Goal: Task Accomplishment & Management: Complete application form

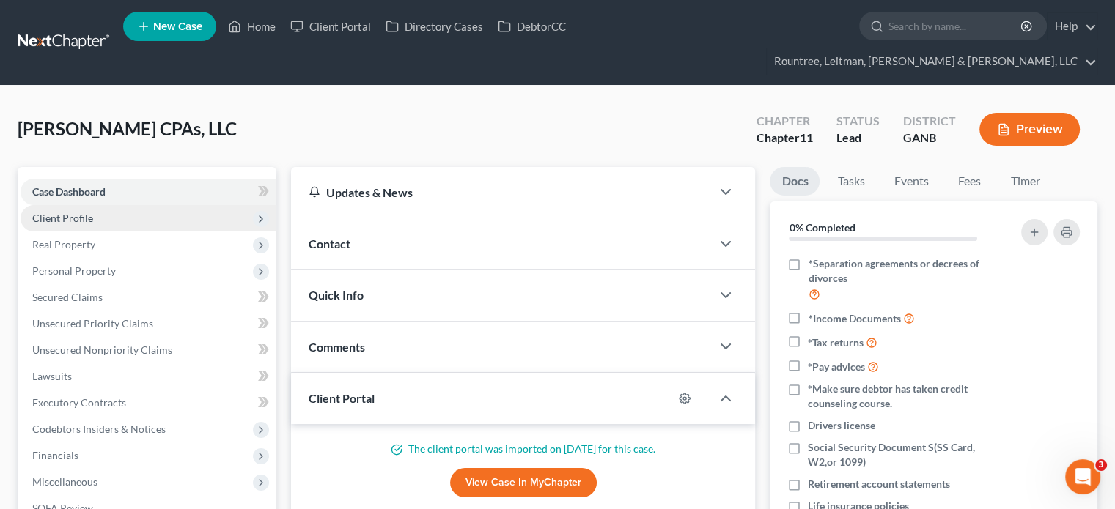
click at [70, 212] on span "Client Profile" at bounding box center [62, 218] width 61 height 12
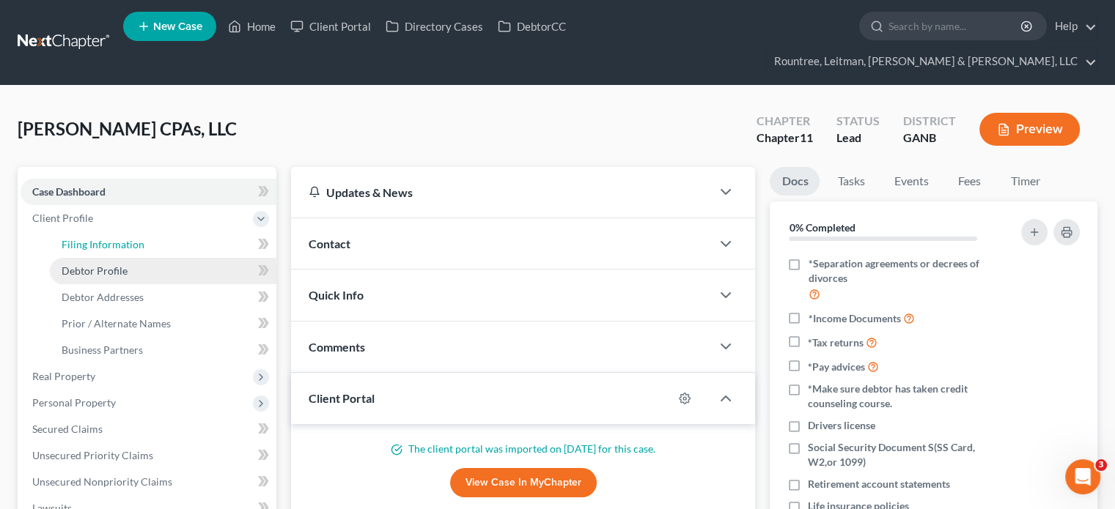
drag, startPoint x: 111, startPoint y: 214, endPoint x: 144, endPoint y: 247, distance: 46.6
click at [111, 238] on span "Filing Information" at bounding box center [103, 244] width 83 height 12
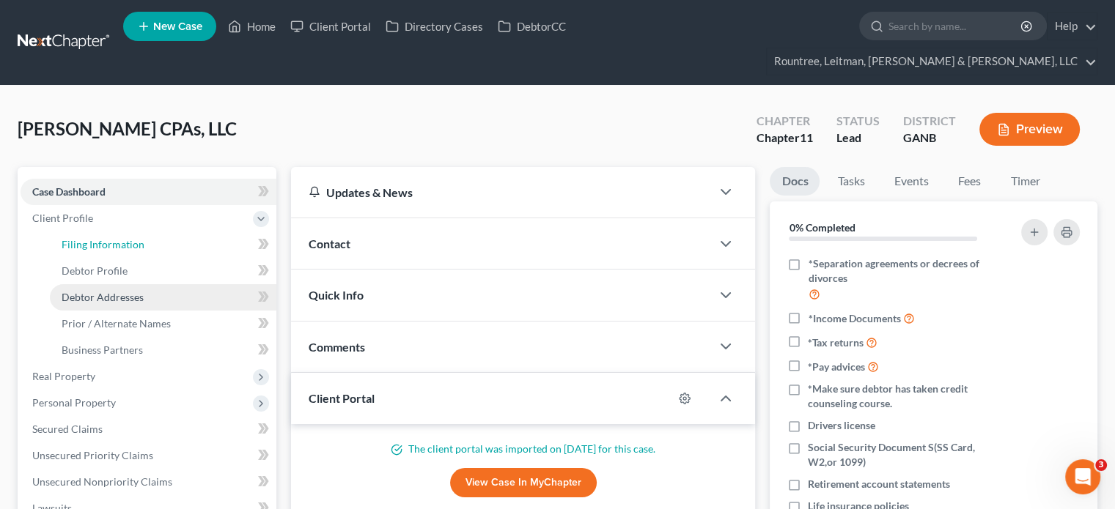
select select "3"
select select "1"
select select "19"
select select "3"
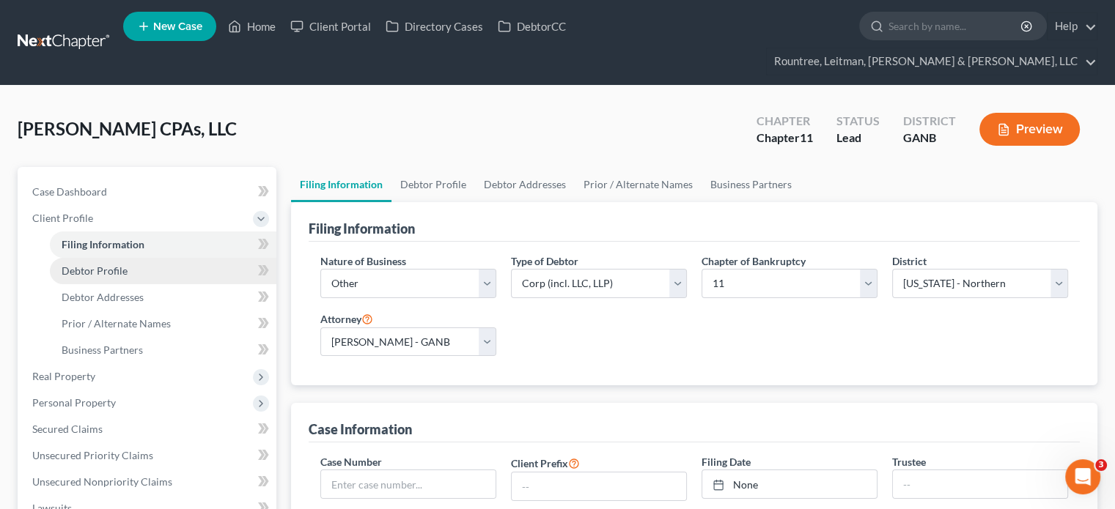
click at [111, 265] on span "Debtor Profile" at bounding box center [95, 271] width 66 height 12
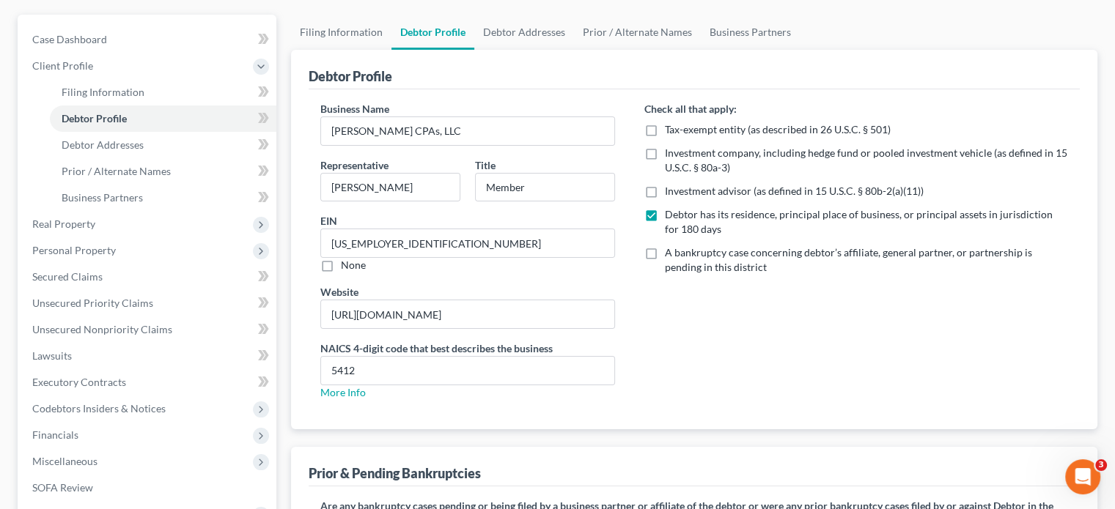
scroll to position [148, 0]
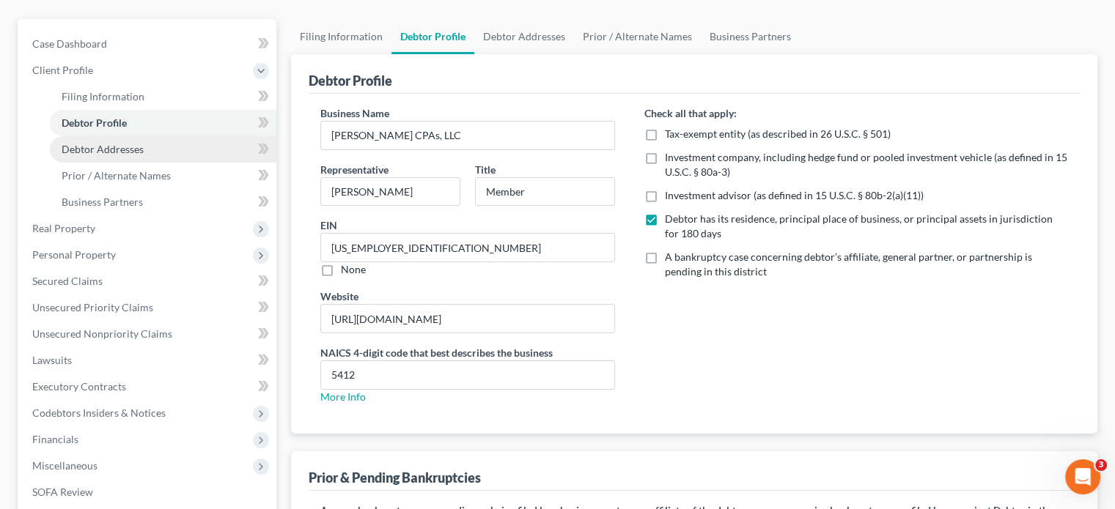
click at [106, 143] on span "Debtor Addresses" at bounding box center [103, 149] width 82 height 12
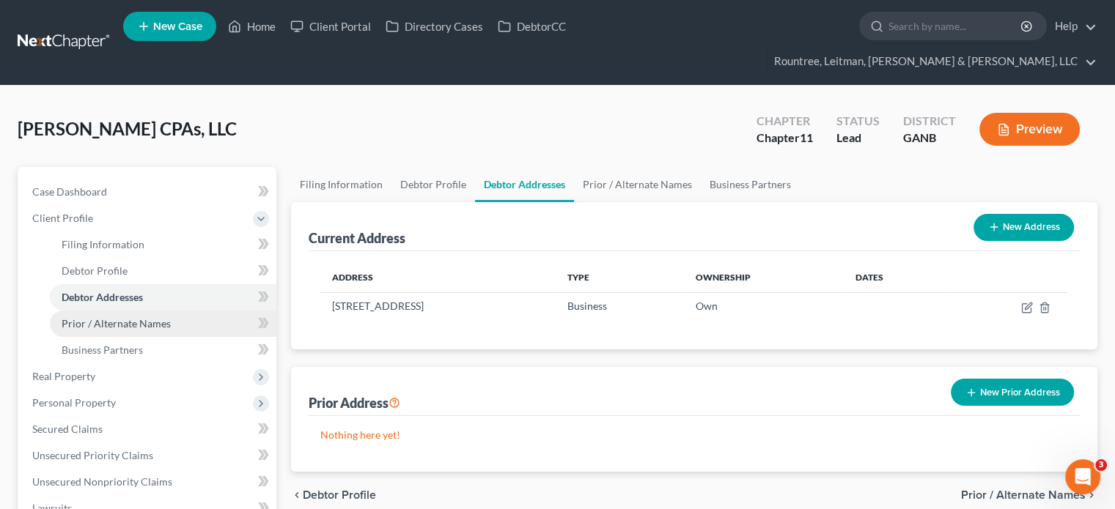
click at [138, 317] on span "Prior / Alternate Names" at bounding box center [116, 323] width 109 height 12
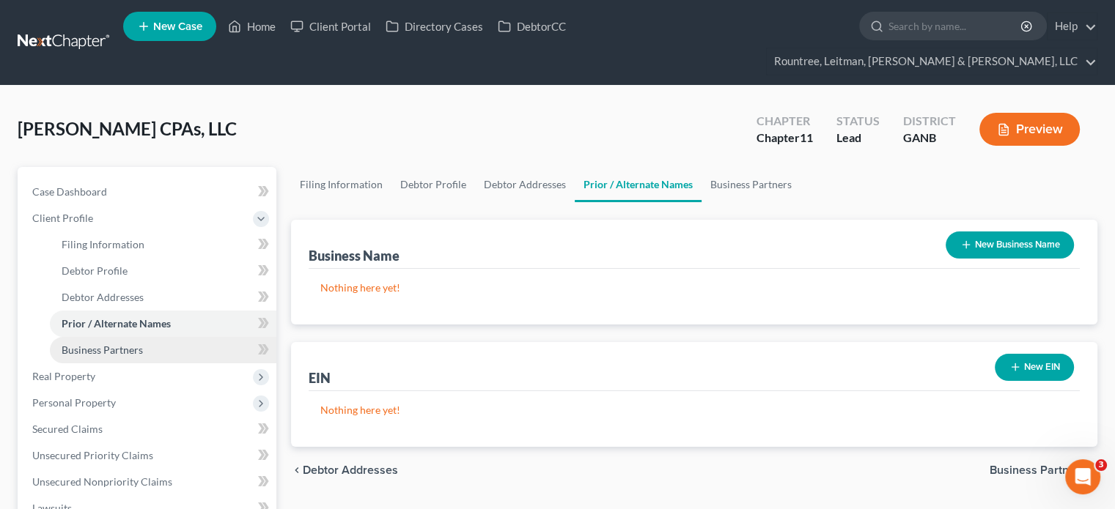
click at [129, 337] on link "Business Partners" at bounding box center [163, 350] width 226 height 26
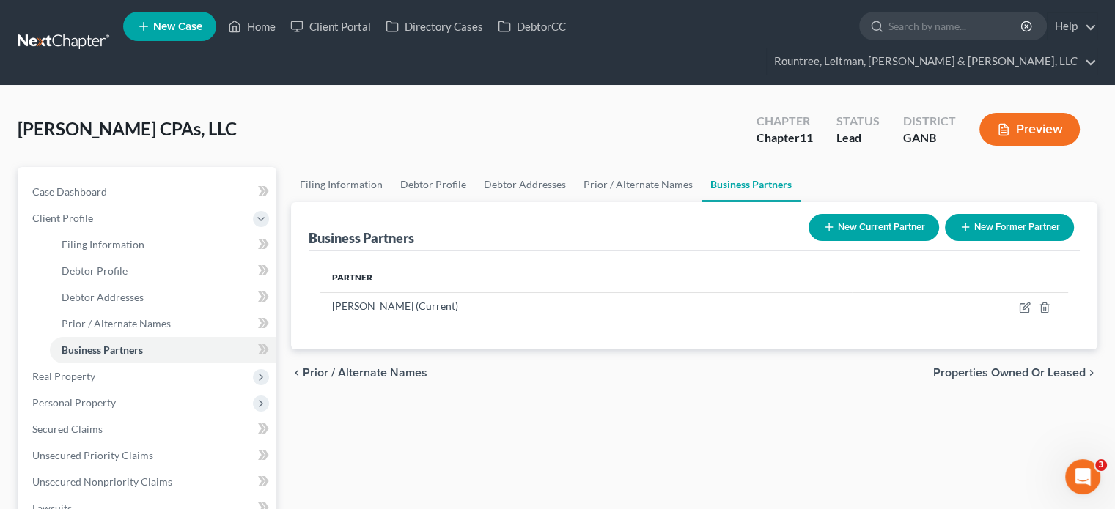
scroll to position [73, 0]
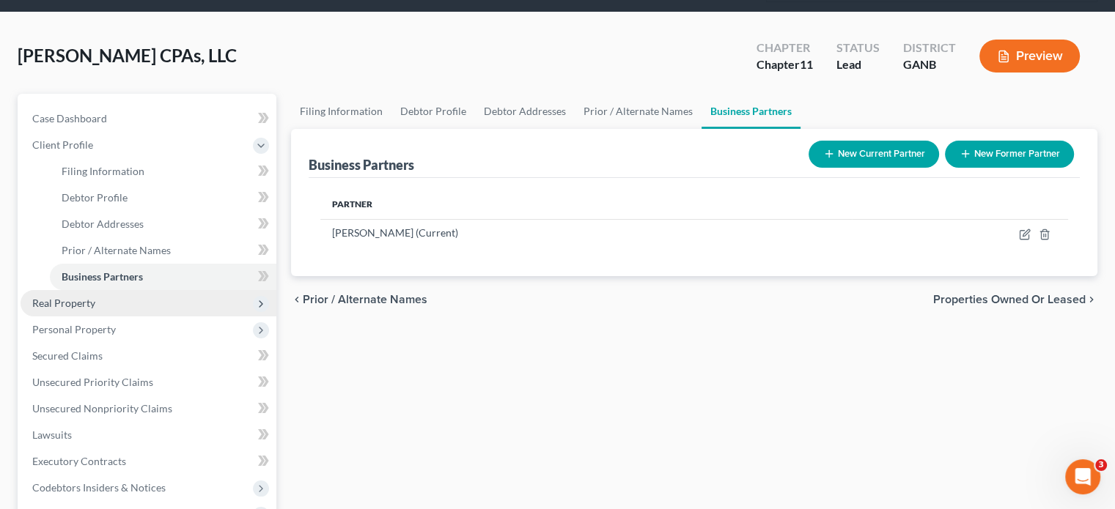
click at [94, 297] on span "Real Property" at bounding box center [63, 303] width 63 height 12
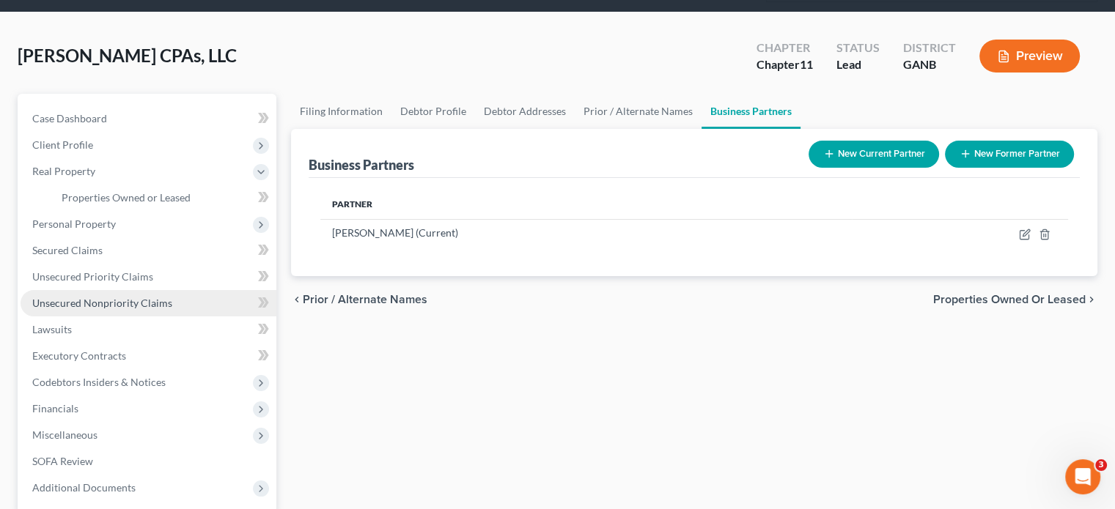
click at [73, 297] on span "Unsecured Nonpriority Claims" at bounding box center [102, 303] width 140 height 12
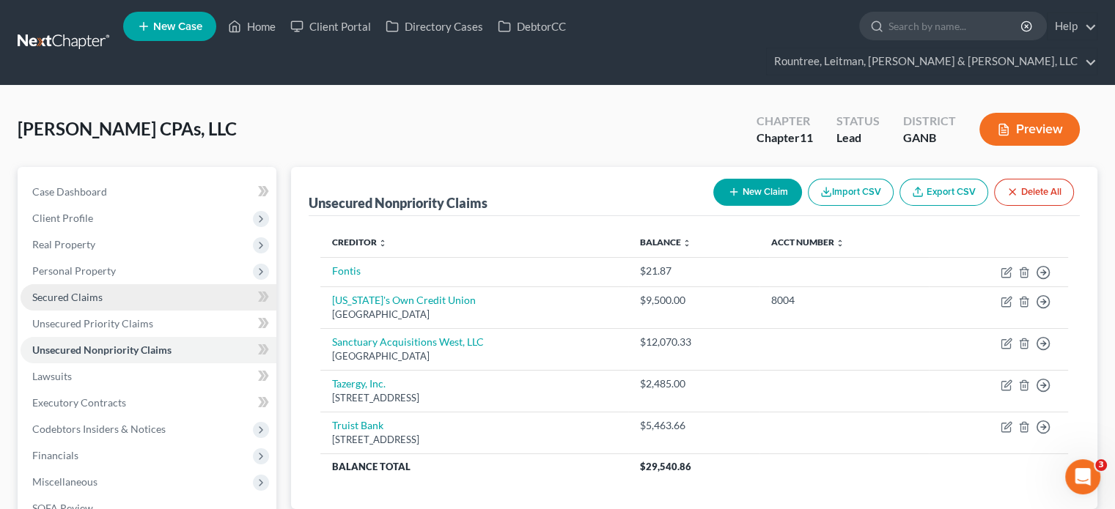
click at [69, 291] on span "Secured Claims" at bounding box center [67, 297] width 70 height 12
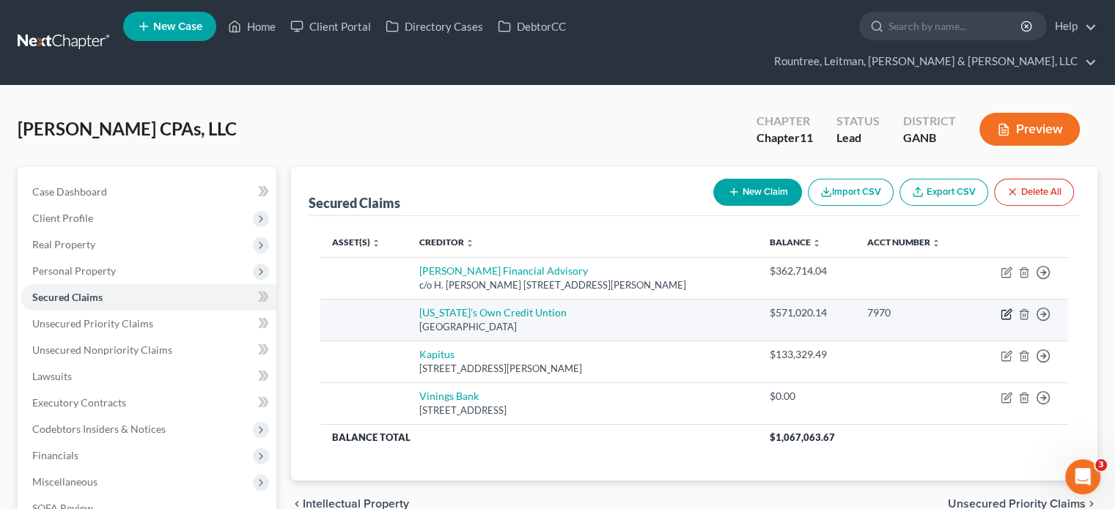
click at [1005, 308] on icon "button" at bounding box center [1006, 314] width 12 height 12
select select "10"
select select "0"
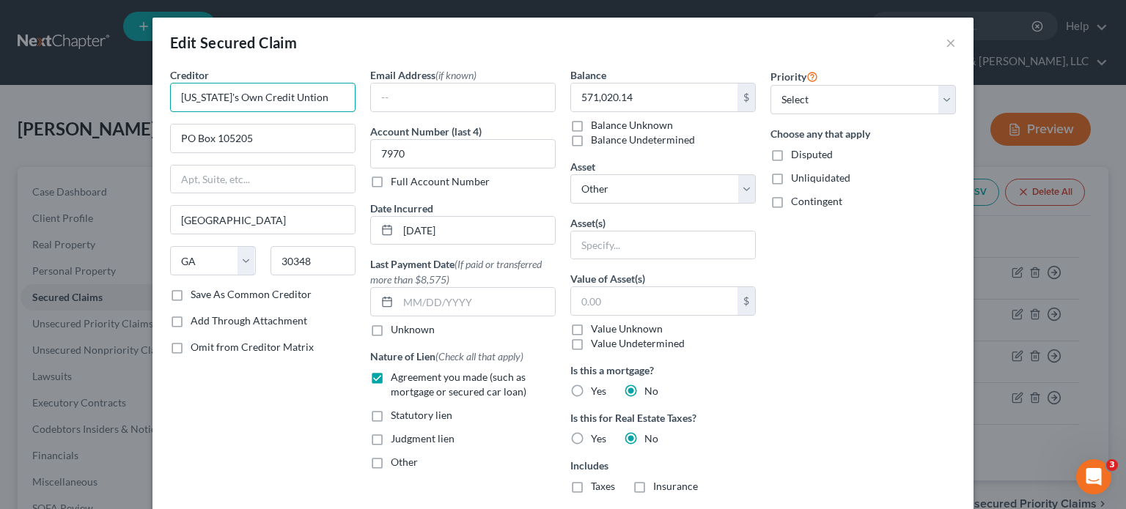
click at [290, 96] on input "[US_STATE]'s Own Credit Untion" at bounding box center [262, 97] width 185 height 29
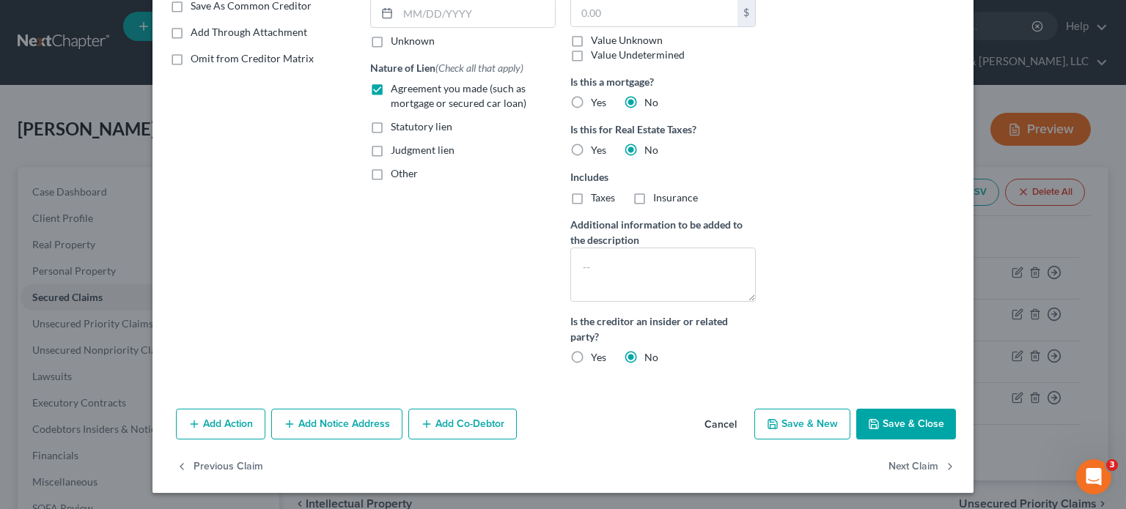
type input "[US_STATE]'s Own Credit Union"
click at [908, 421] on button "Save & Close" at bounding box center [906, 424] width 100 height 31
select select
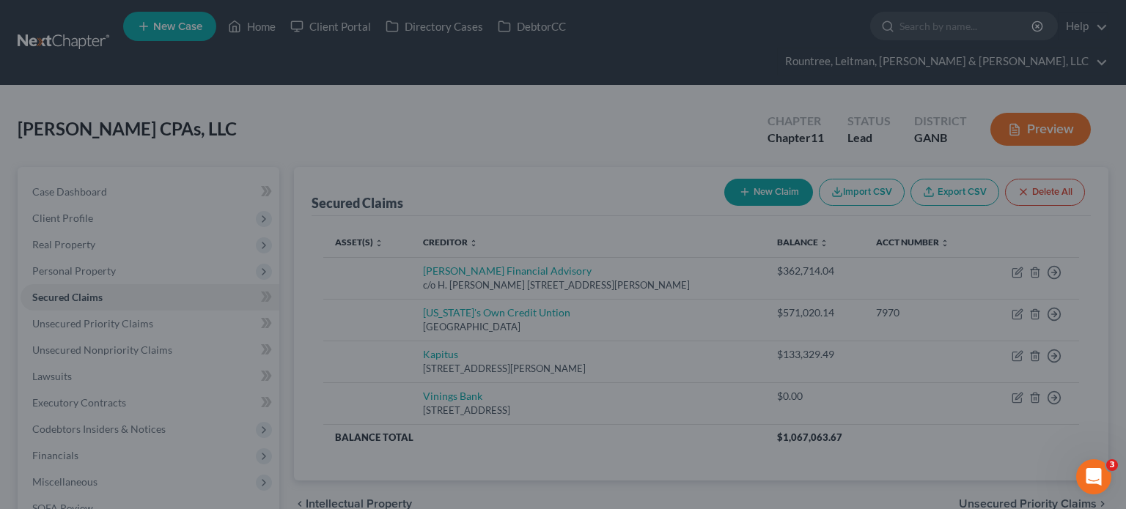
scroll to position [141, 0]
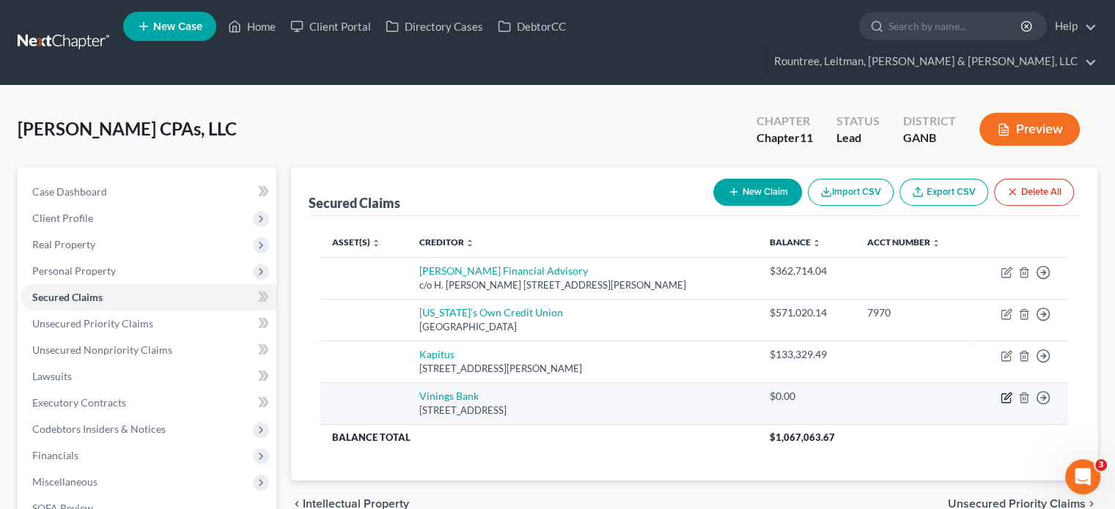
click at [1008, 393] on icon "button" at bounding box center [1007, 396] width 7 height 7
select select "10"
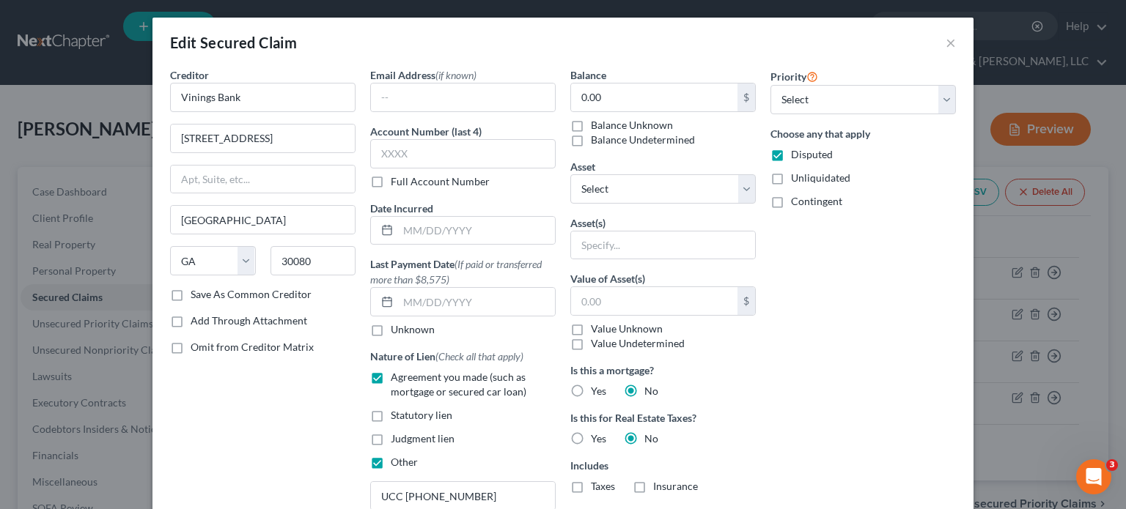
scroll to position [147, 0]
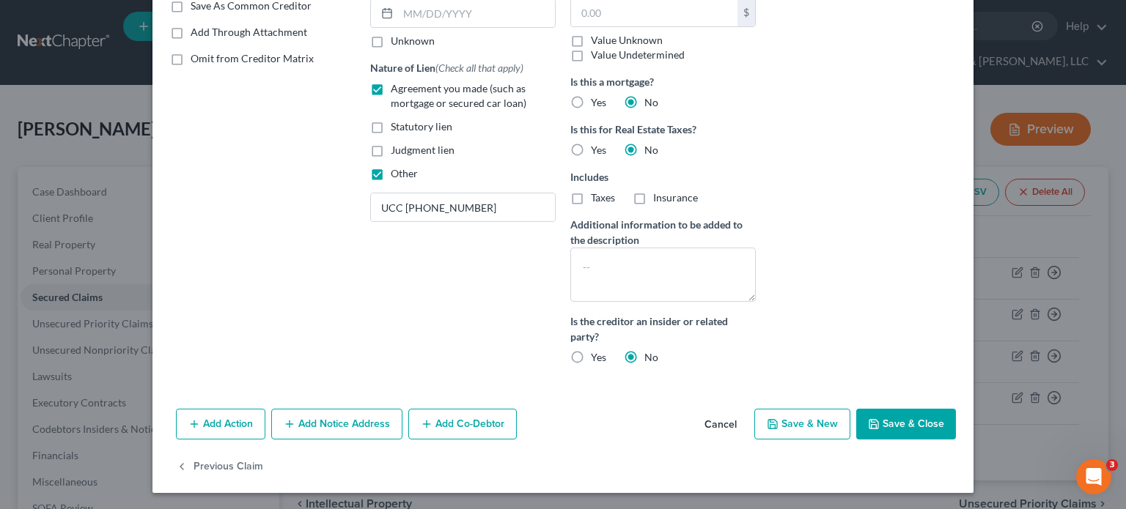
click at [893, 424] on button "Save & Close" at bounding box center [906, 424] width 100 height 31
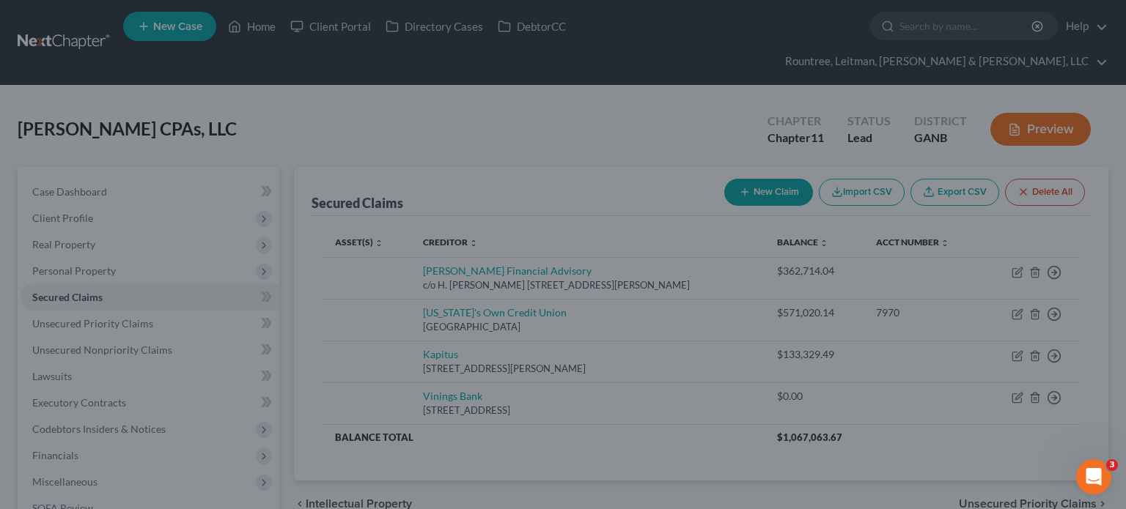
scroll to position [146, 0]
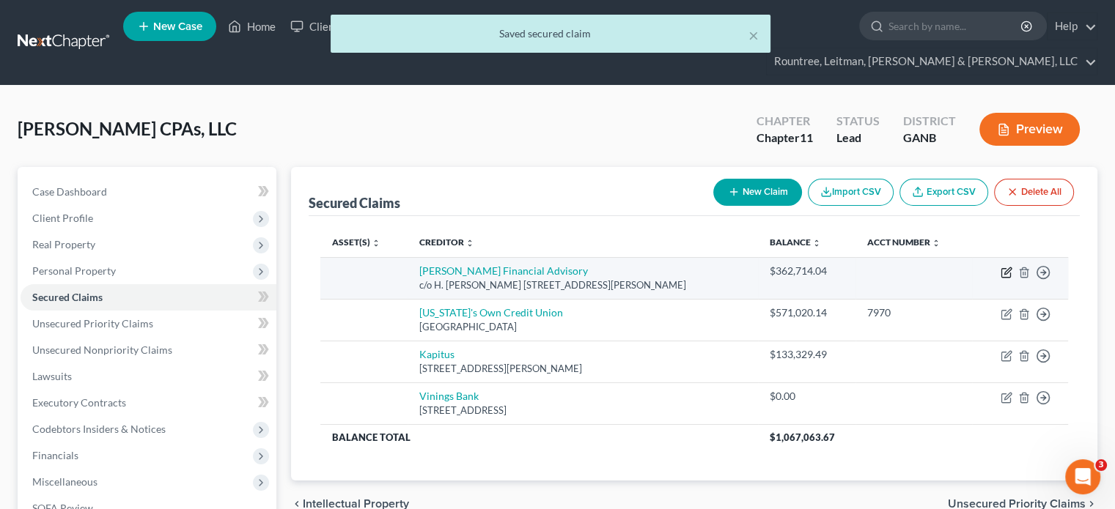
click at [1001, 269] on icon "button" at bounding box center [1005, 273] width 9 height 9
select select "10"
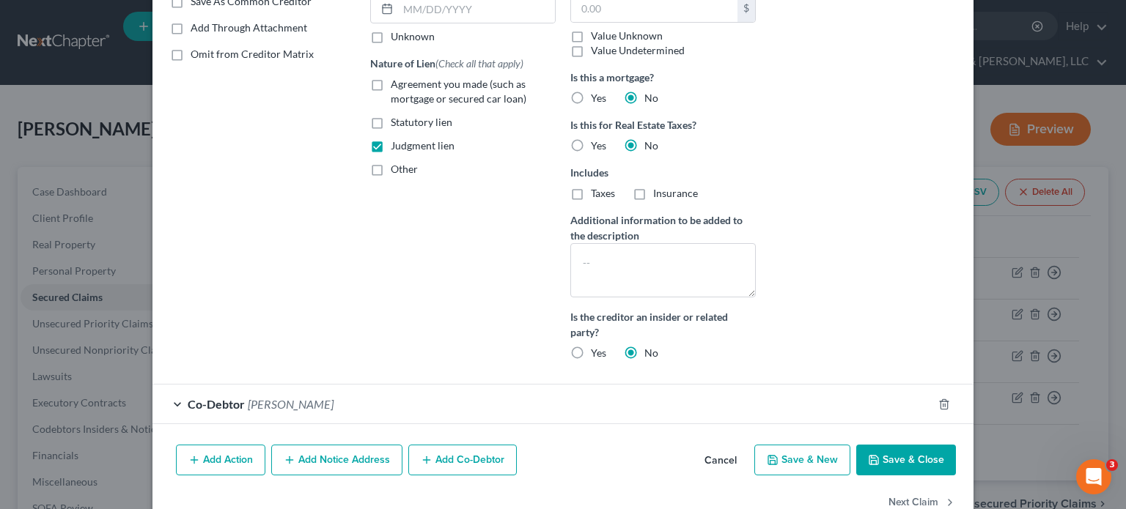
click at [901, 454] on button "Save & Close" at bounding box center [906, 460] width 100 height 31
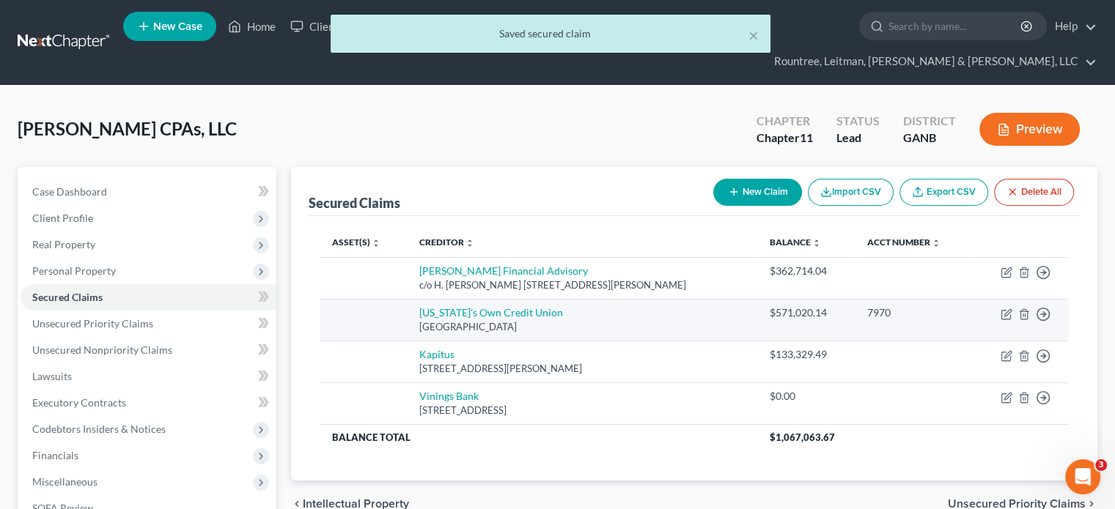
click at [997, 299] on td "Move to E Move to F Move to G Move to Notice Only" at bounding box center [1020, 320] width 96 height 42
click at [1002, 308] on icon "button" at bounding box center [1006, 314] width 12 height 12
select select "10"
select select "0"
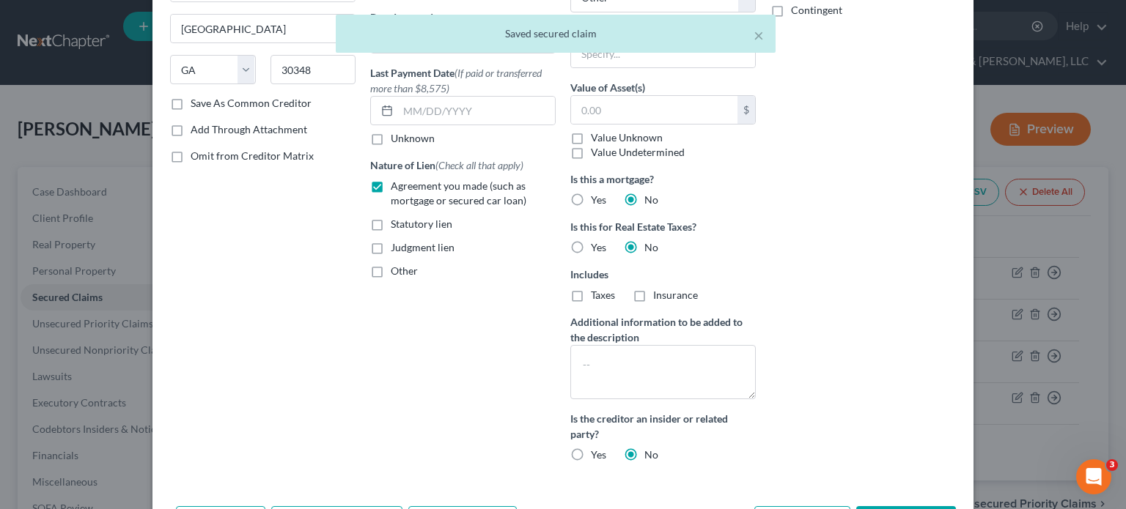
scroll to position [220, 0]
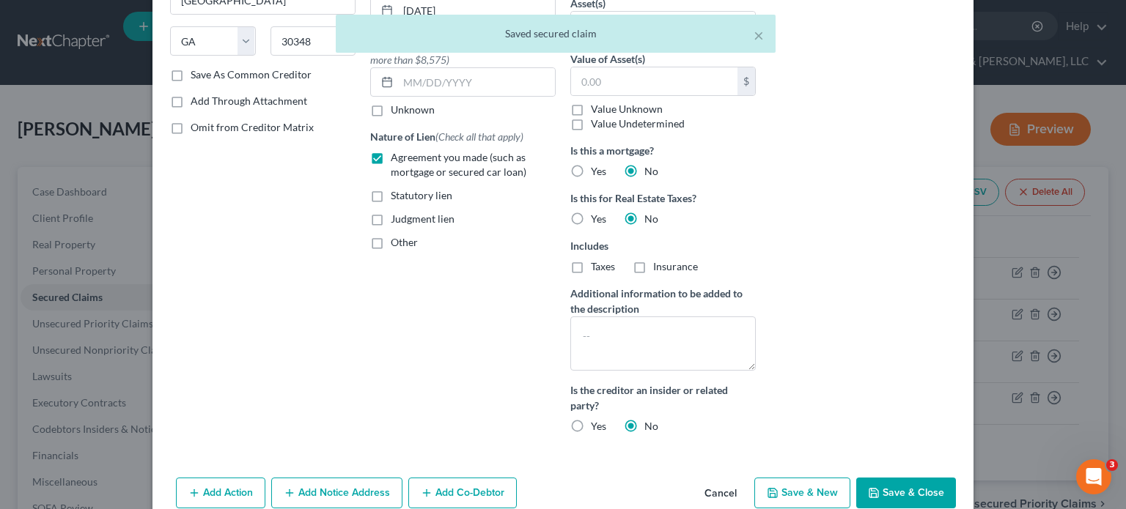
click at [892, 487] on button "Save & Close" at bounding box center [906, 493] width 100 height 31
select select
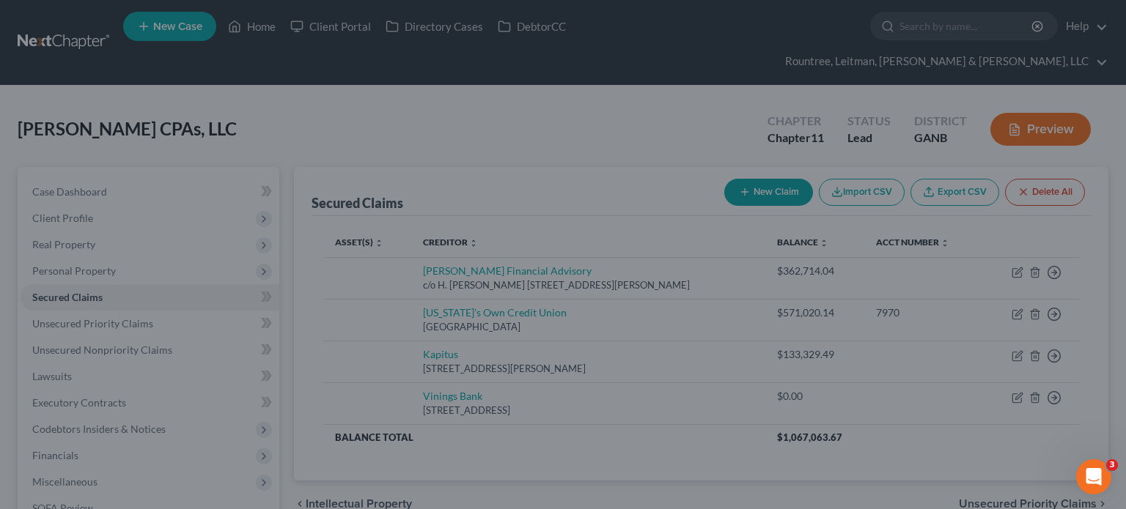
scroll to position [141, 0]
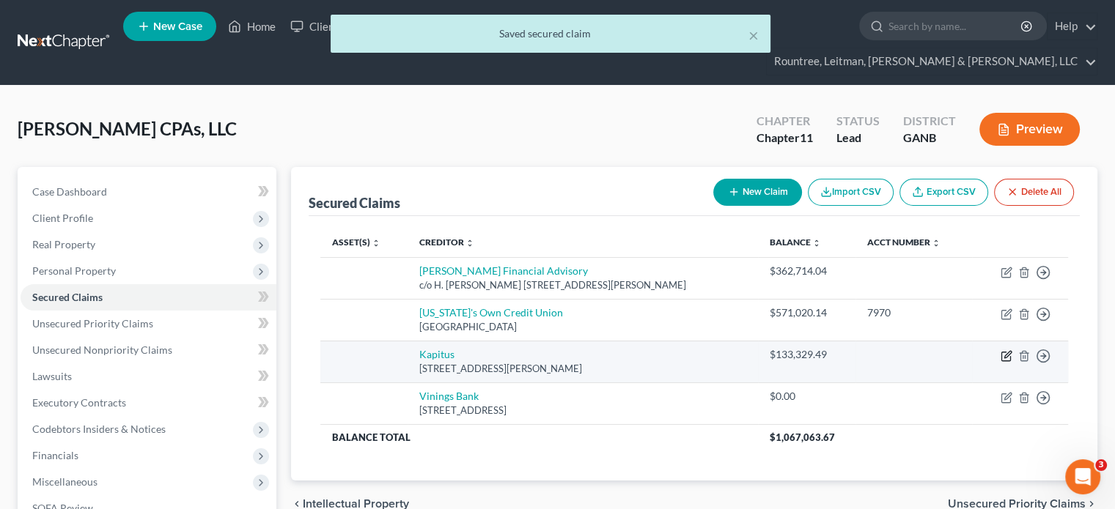
click at [1004, 351] on icon "button" at bounding box center [1007, 354] width 7 height 7
select select "48"
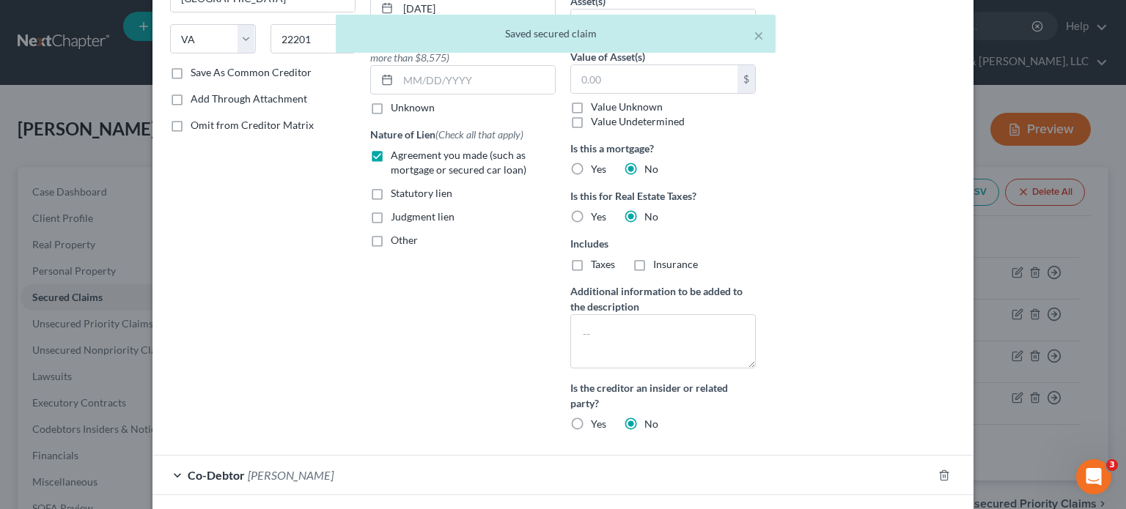
scroll to position [328, 0]
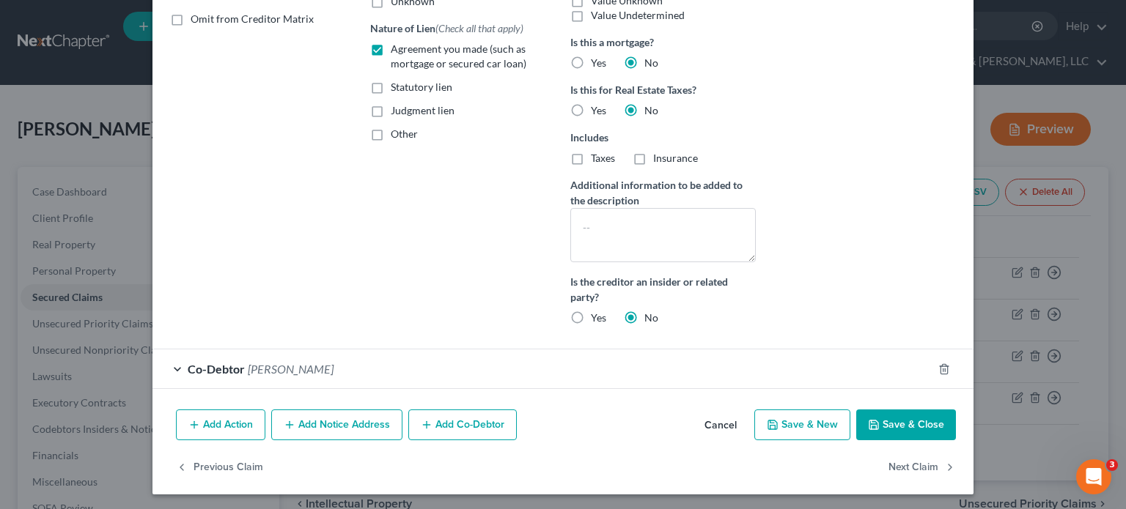
click at [886, 418] on button "Save & Close" at bounding box center [906, 425] width 100 height 31
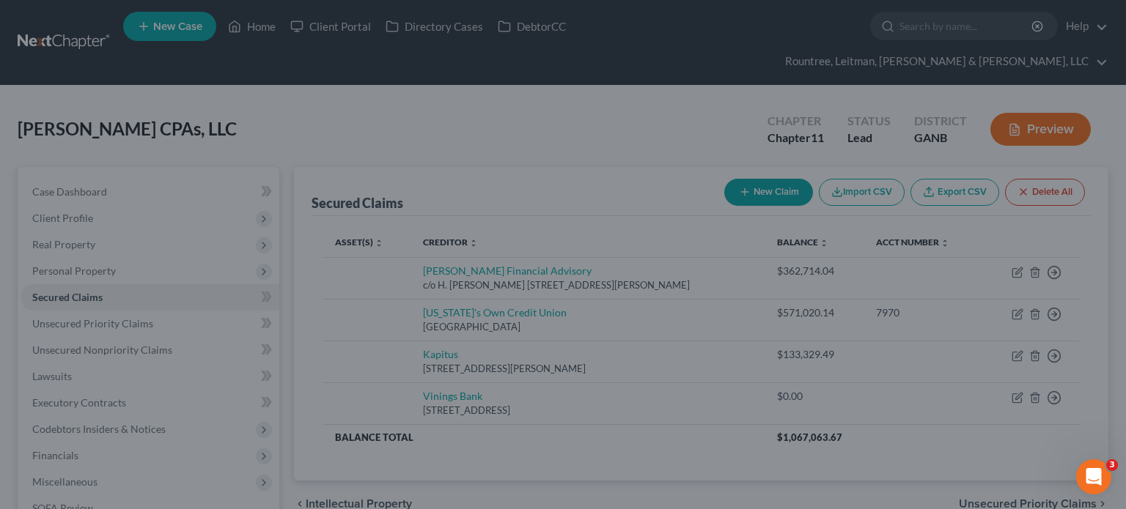
scroll to position [182, 0]
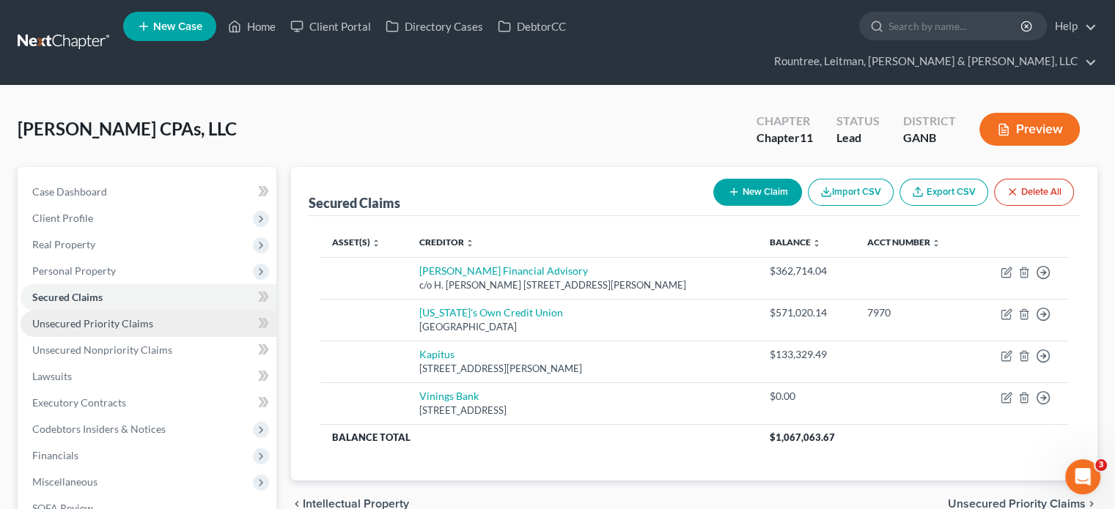
click at [111, 317] on span "Unsecured Priority Claims" at bounding box center [92, 323] width 121 height 12
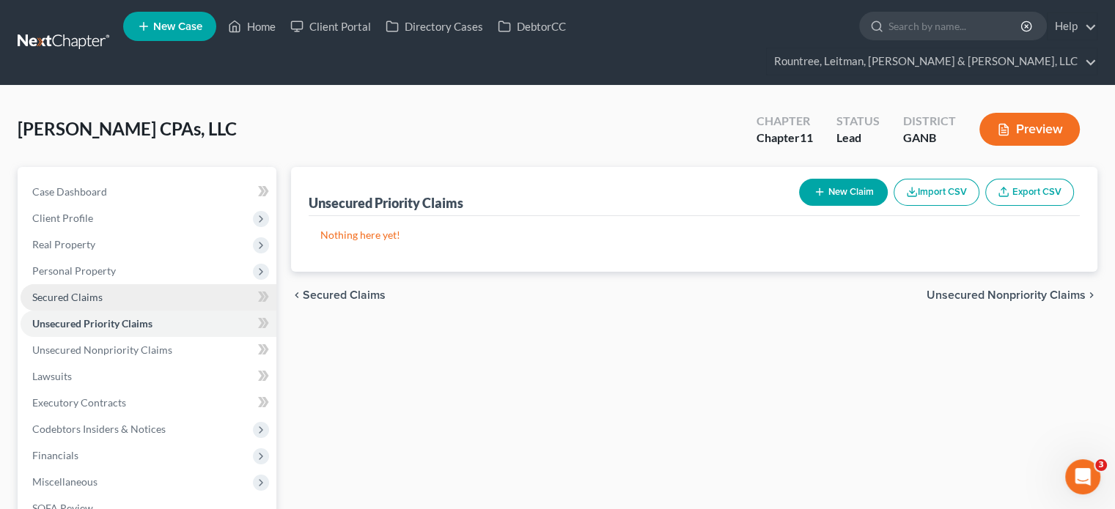
click at [85, 291] on span "Secured Claims" at bounding box center [67, 297] width 70 height 12
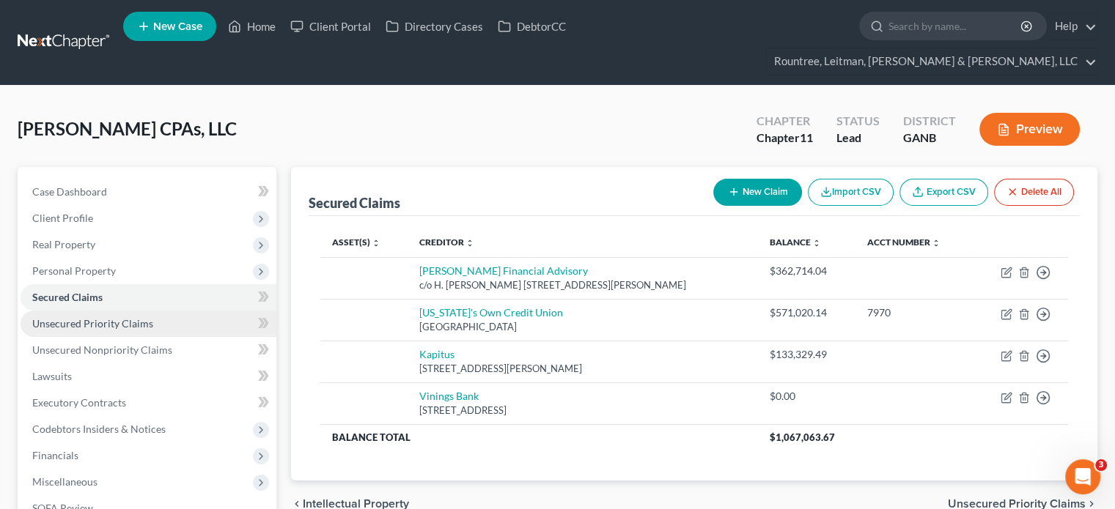
click at [133, 317] on span "Unsecured Priority Claims" at bounding box center [92, 323] width 121 height 12
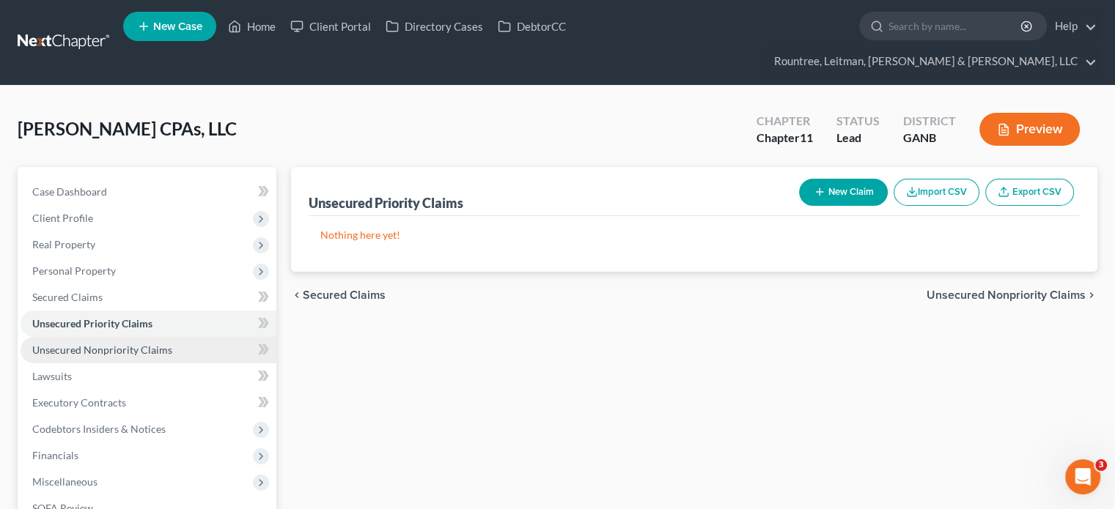
click at [142, 344] on span "Unsecured Nonpriority Claims" at bounding box center [102, 350] width 140 height 12
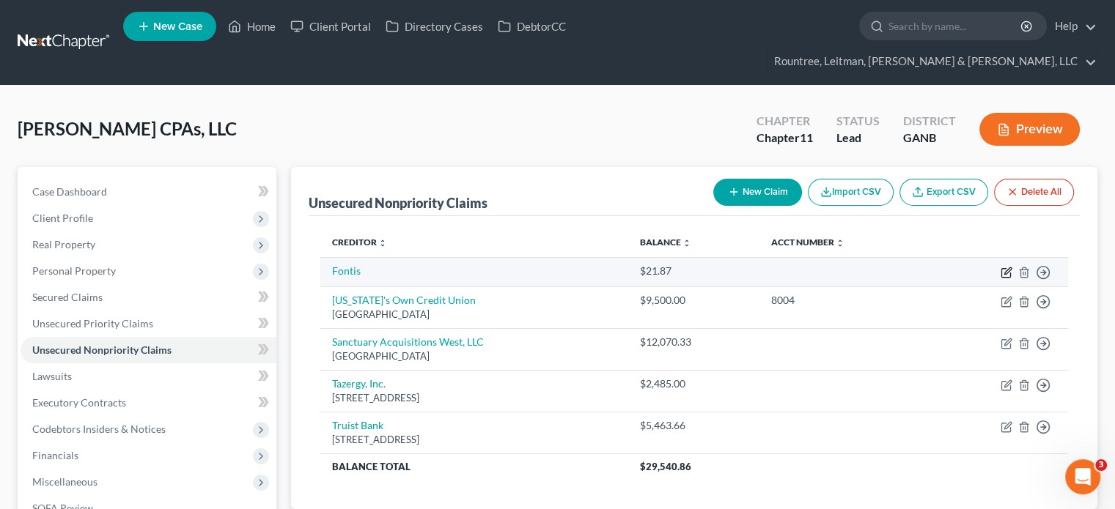
click at [1004, 267] on icon "button" at bounding box center [1007, 270] width 7 height 7
select select "15"
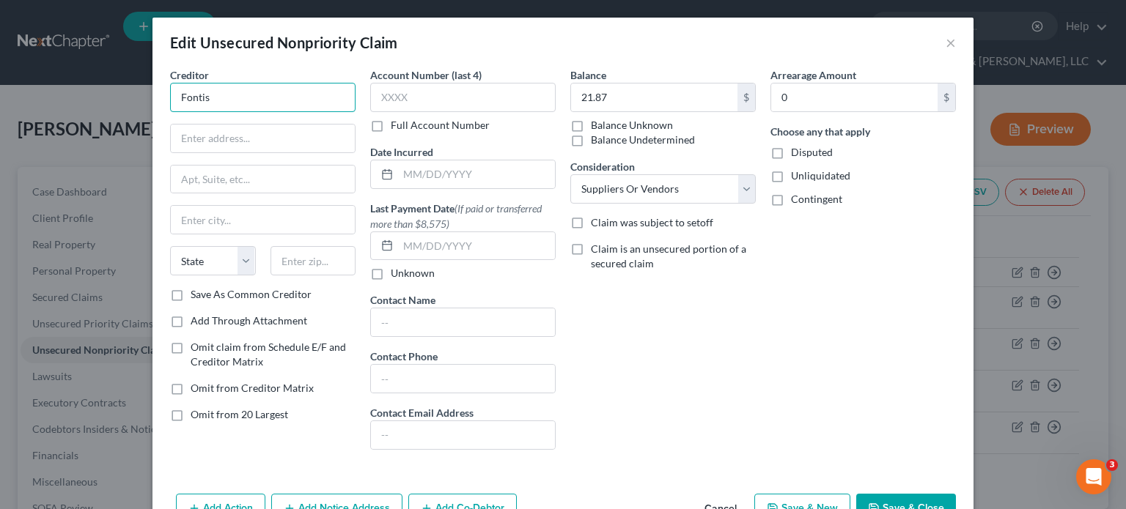
click at [223, 99] on input "Fontis" at bounding box center [262, 97] width 185 height 29
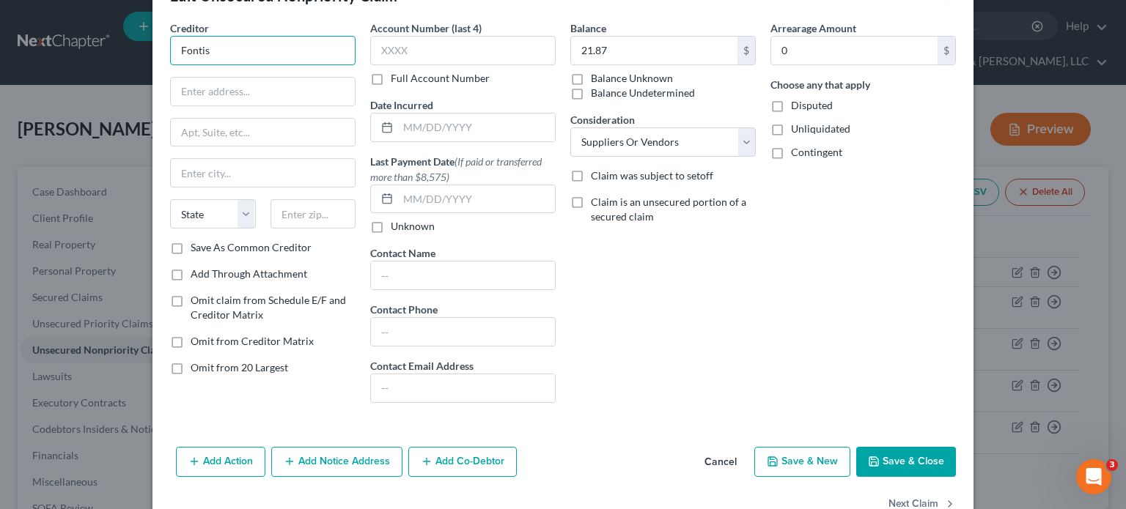
scroll to position [73, 0]
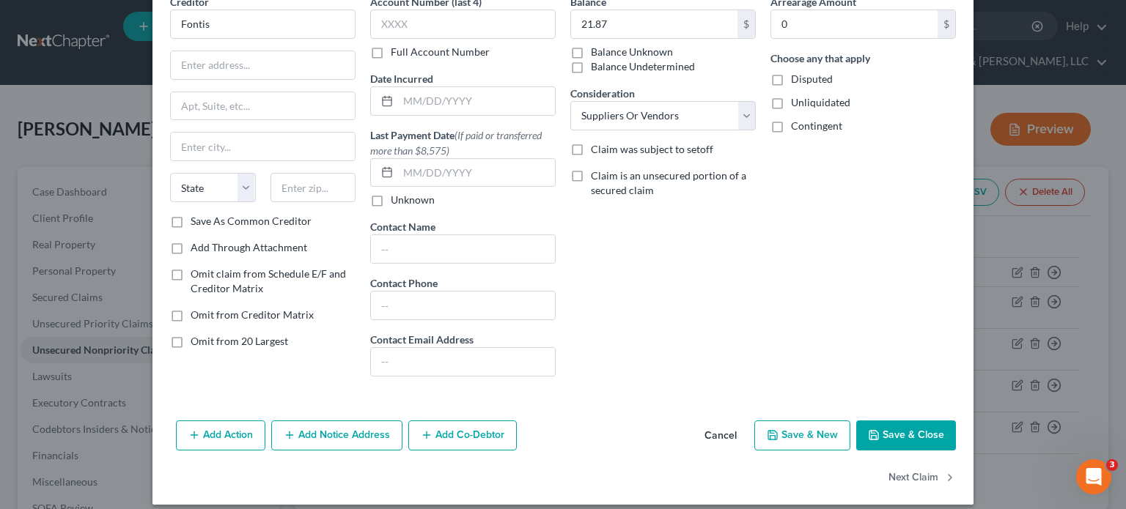
click at [711, 433] on button "Cancel" at bounding box center [720, 436] width 56 height 29
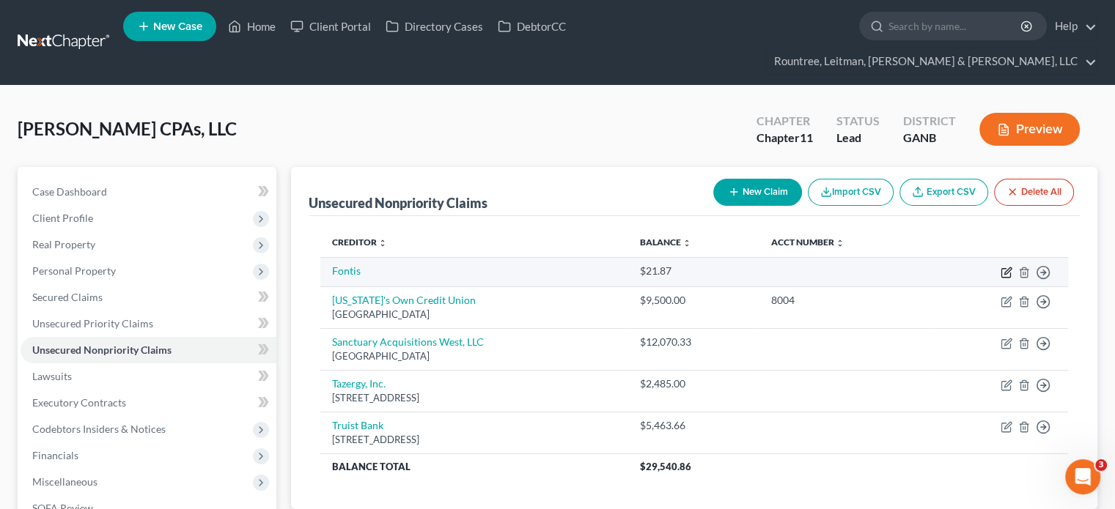
click at [1008, 267] on icon "button" at bounding box center [1006, 273] width 12 height 12
select select "15"
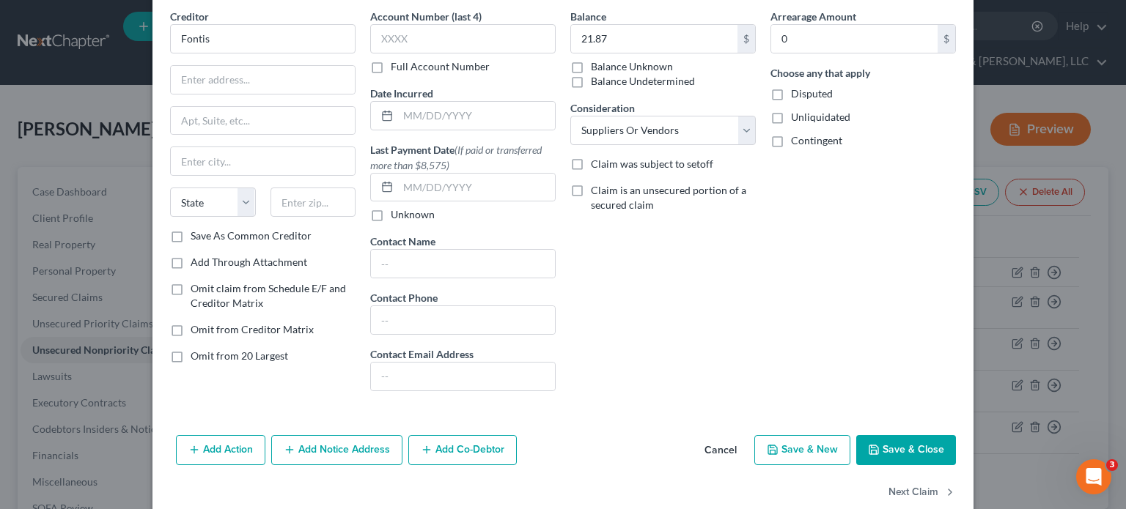
scroll to position [84, 0]
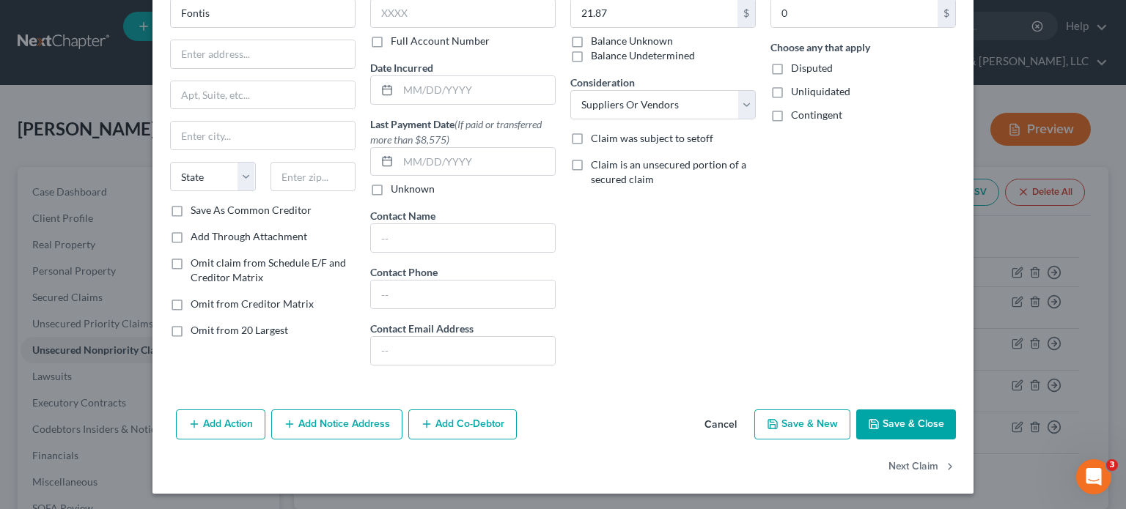
click at [714, 415] on button "Cancel" at bounding box center [720, 425] width 56 height 29
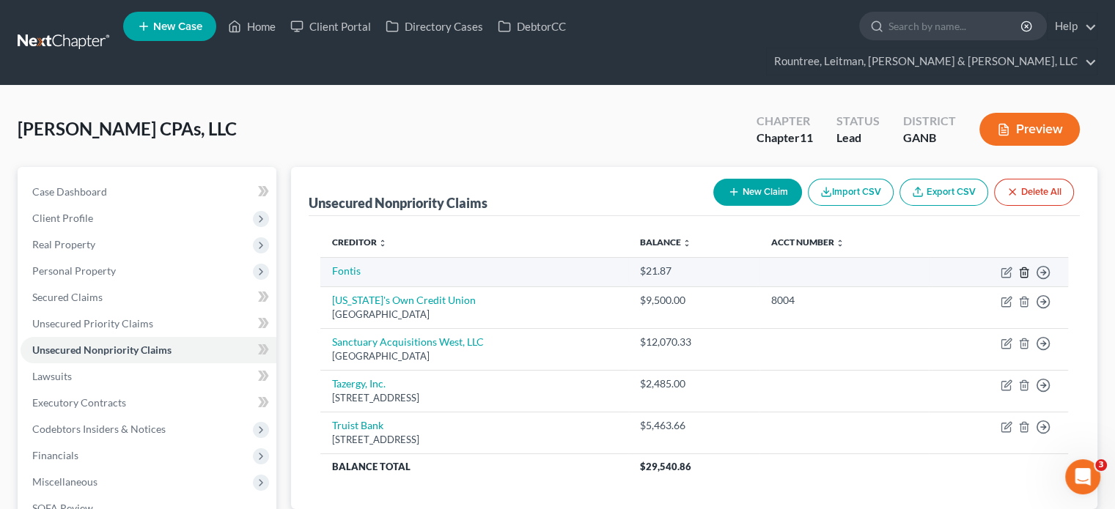
click at [1023, 267] on icon "button" at bounding box center [1024, 273] width 12 height 12
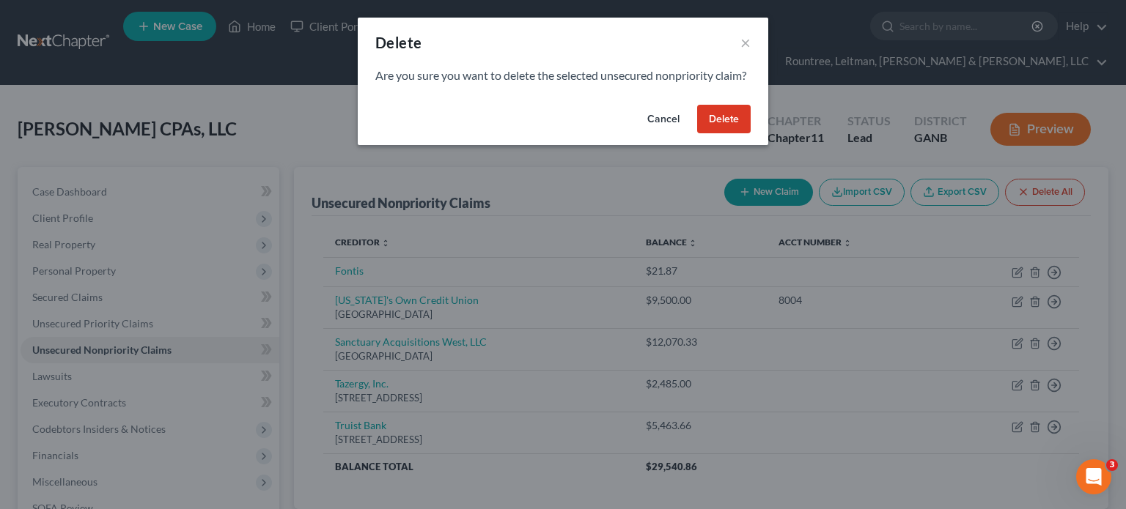
click at [725, 133] on button "Delete" at bounding box center [723, 119] width 53 height 29
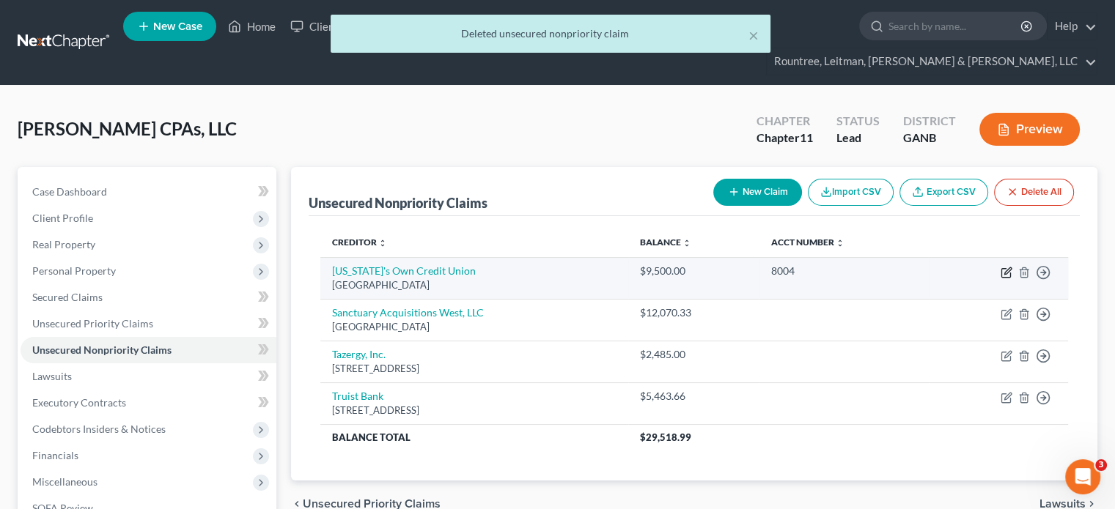
click at [1001, 269] on icon "button" at bounding box center [1005, 273] width 9 height 9
select select "45"
select select "2"
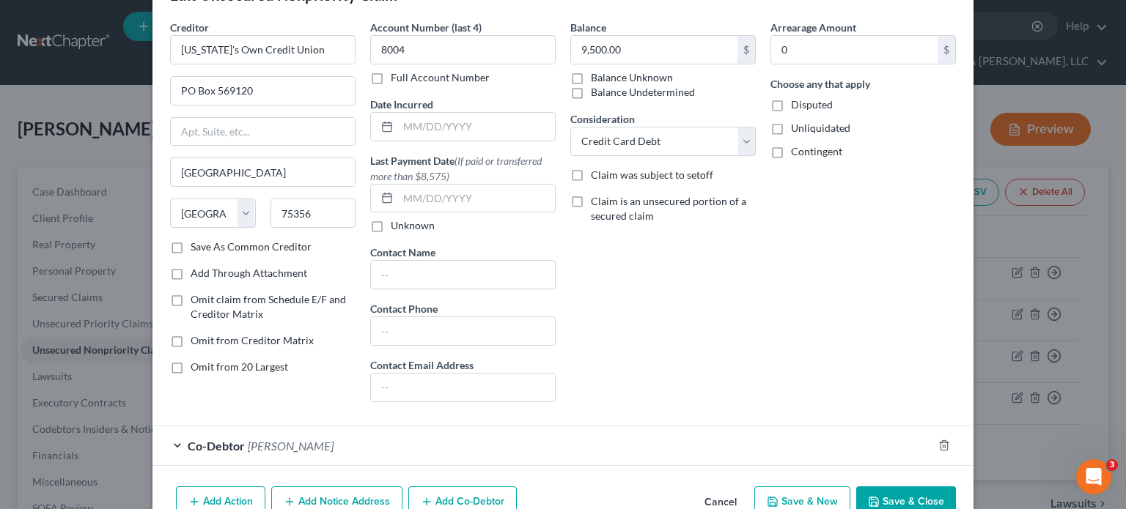
scroll to position [73, 0]
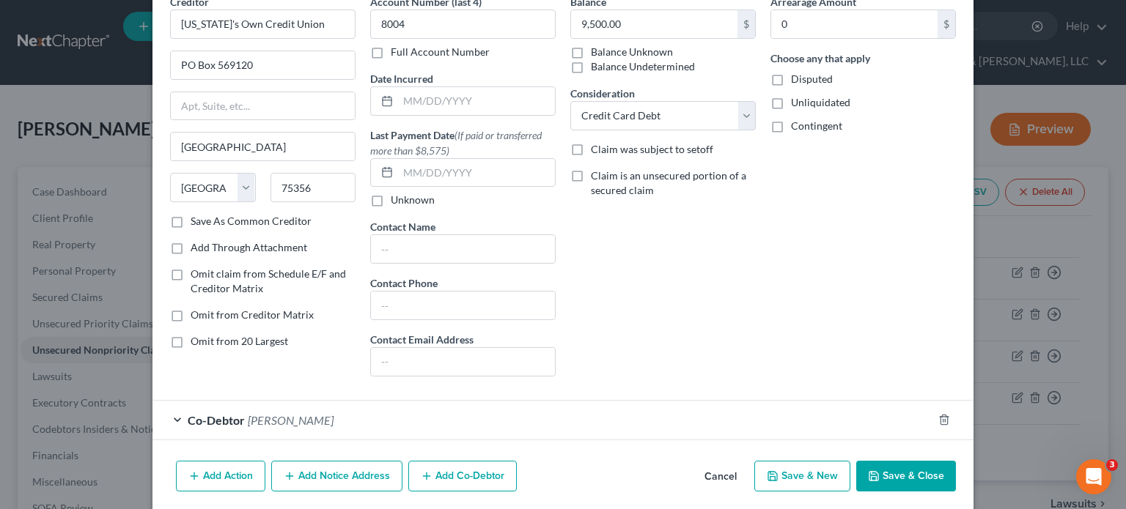
click at [899, 476] on button "Save & Close" at bounding box center [906, 476] width 100 height 31
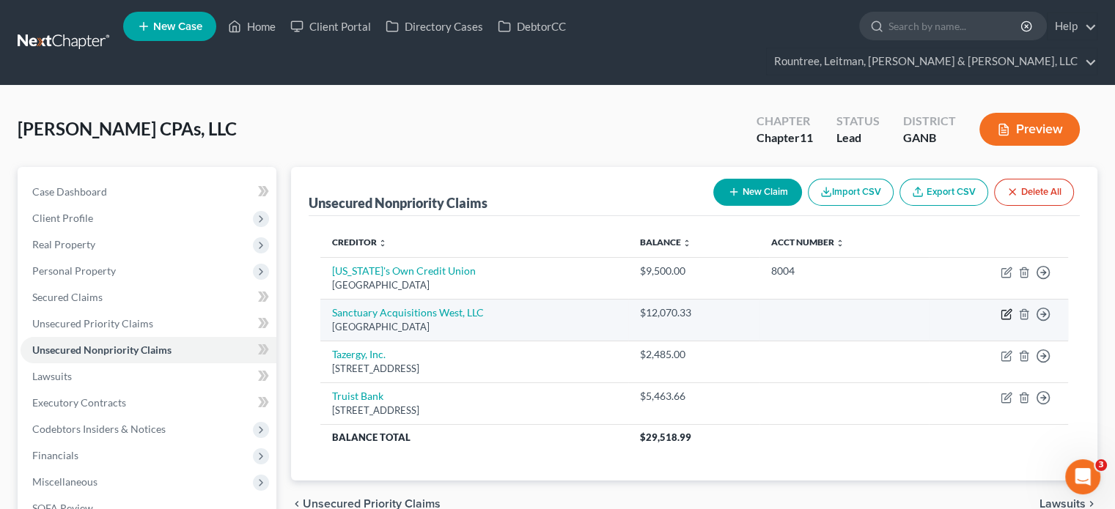
click at [1005, 308] on icon "button" at bounding box center [1006, 314] width 12 height 12
select select "10"
select select "11"
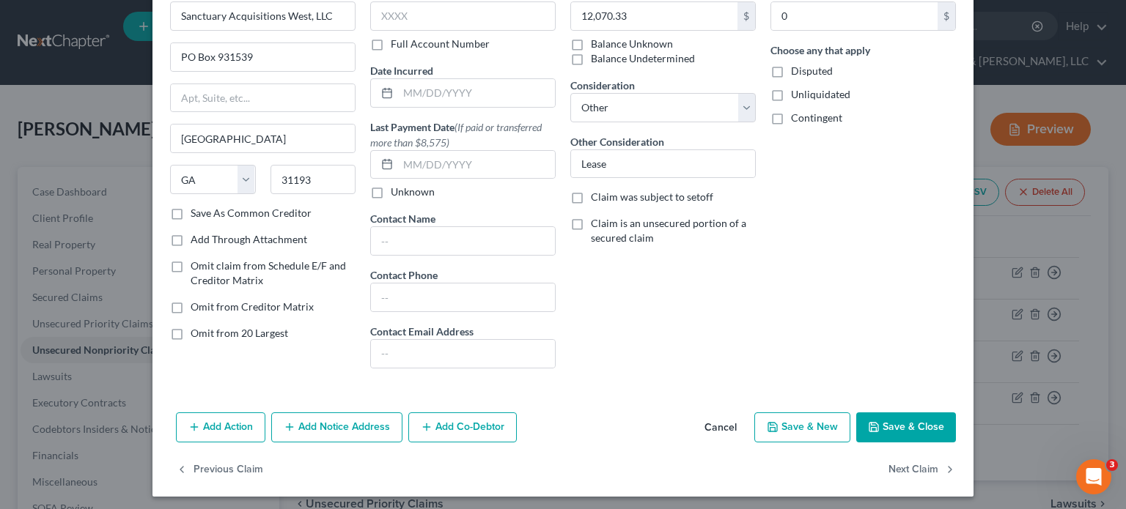
scroll to position [84, 0]
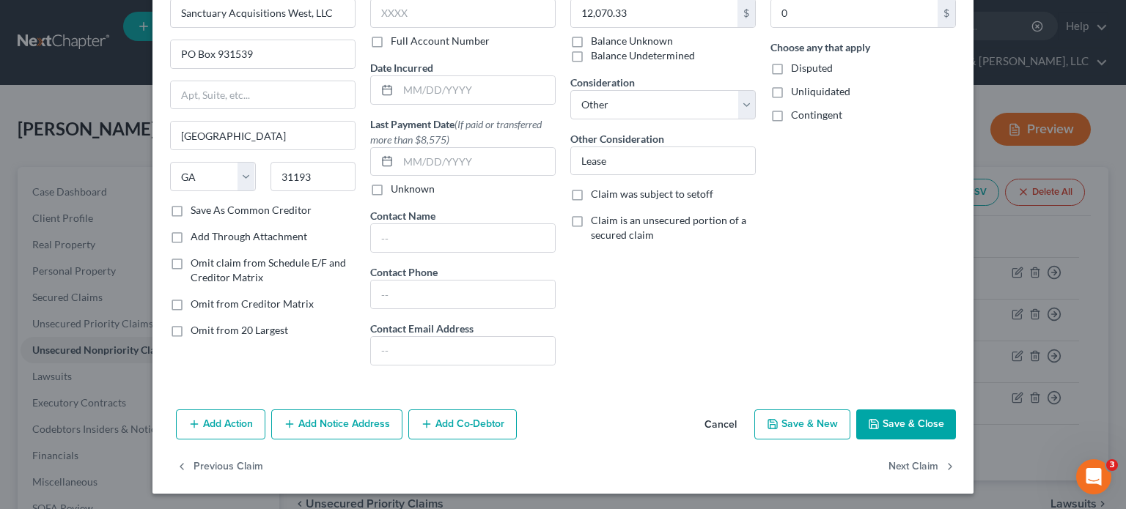
click at [887, 421] on button "Save & Close" at bounding box center [906, 425] width 100 height 31
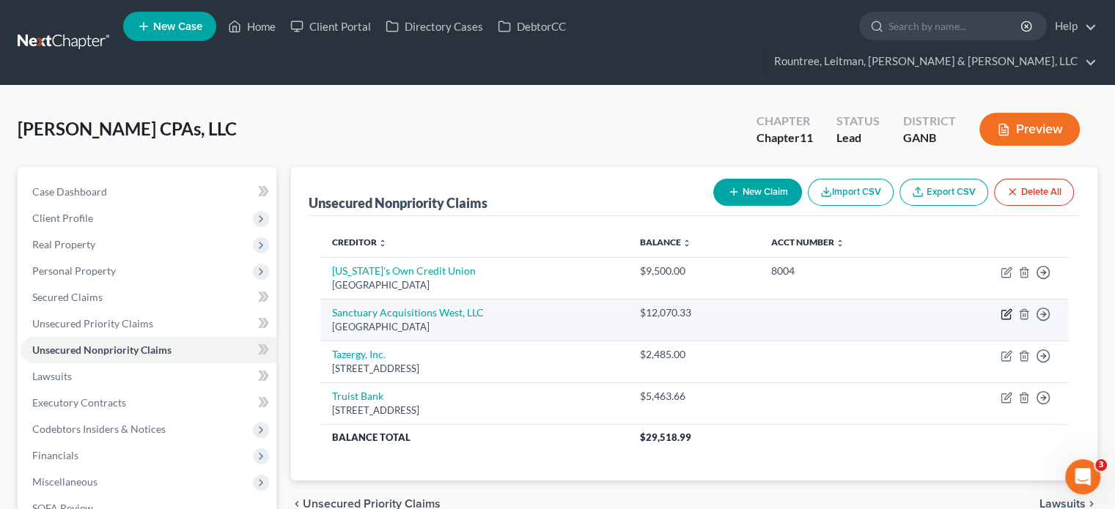
click at [1005, 308] on icon "button" at bounding box center [1006, 314] width 12 height 12
select select "10"
select select "11"
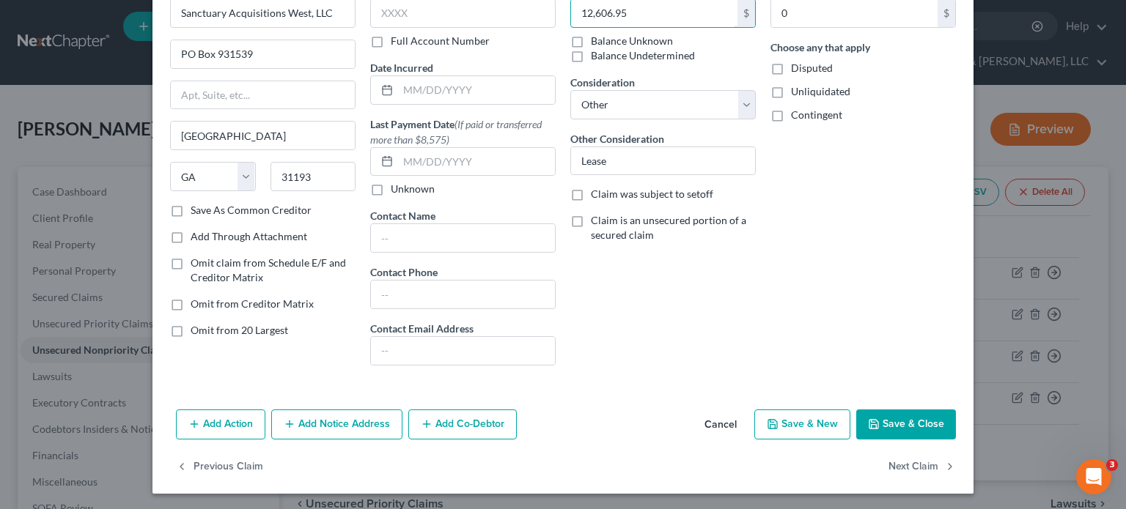
type input "12,606.95"
click at [906, 421] on button "Save & Close" at bounding box center [906, 425] width 100 height 31
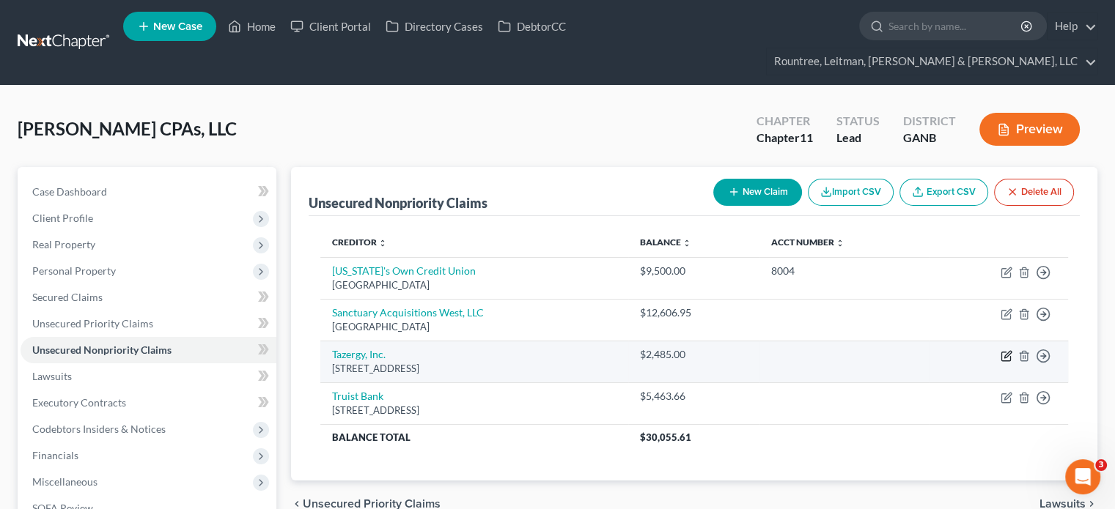
click at [1006, 350] on icon "button" at bounding box center [1006, 356] width 12 height 12
select select "10"
select select "15"
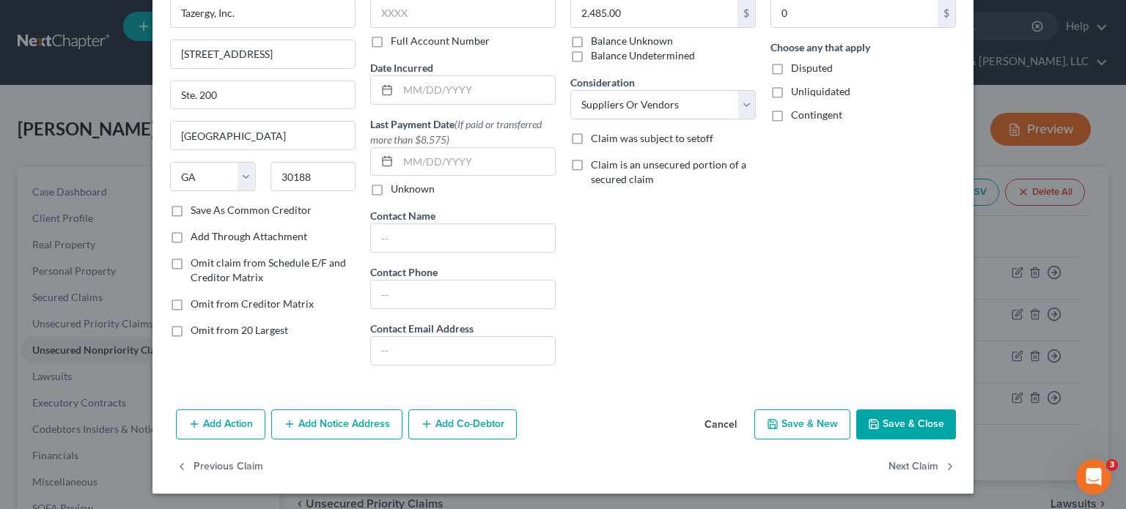
click at [926, 414] on button "Save & Close" at bounding box center [906, 425] width 100 height 31
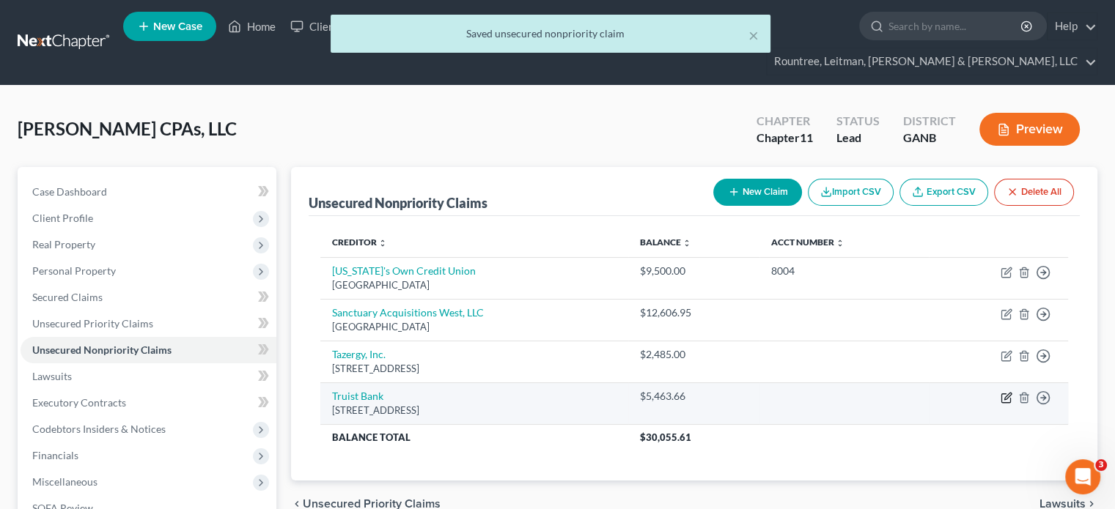
click at [1004, 392] on icon "button" at bounding box center [1006, 398] width 12 height 12
select select "28"
select select "2"
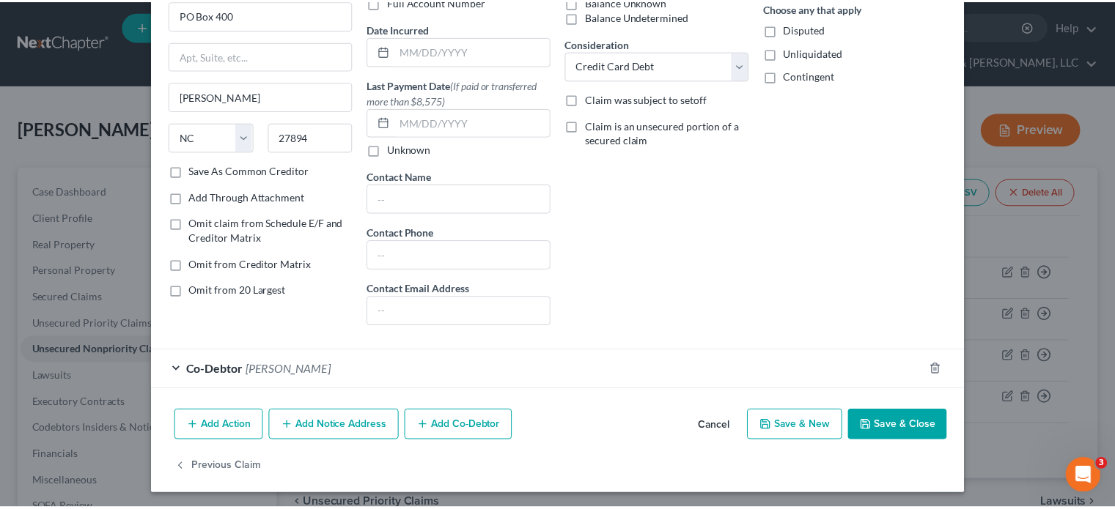
scroll to position [125, 0]
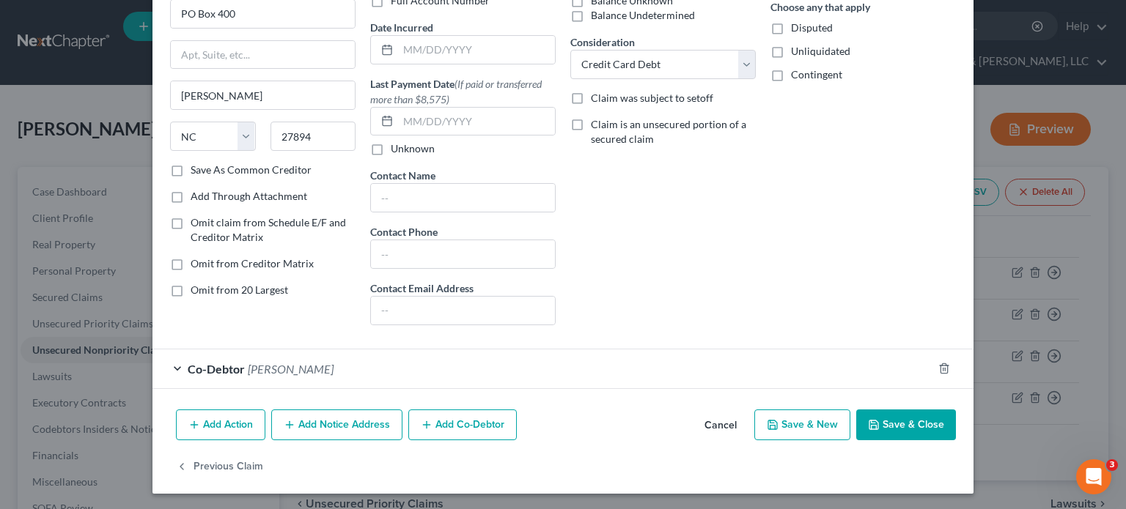
click at [897, 420] on button "Save & Close" at bounding box center [906, 425] width 100 height 31
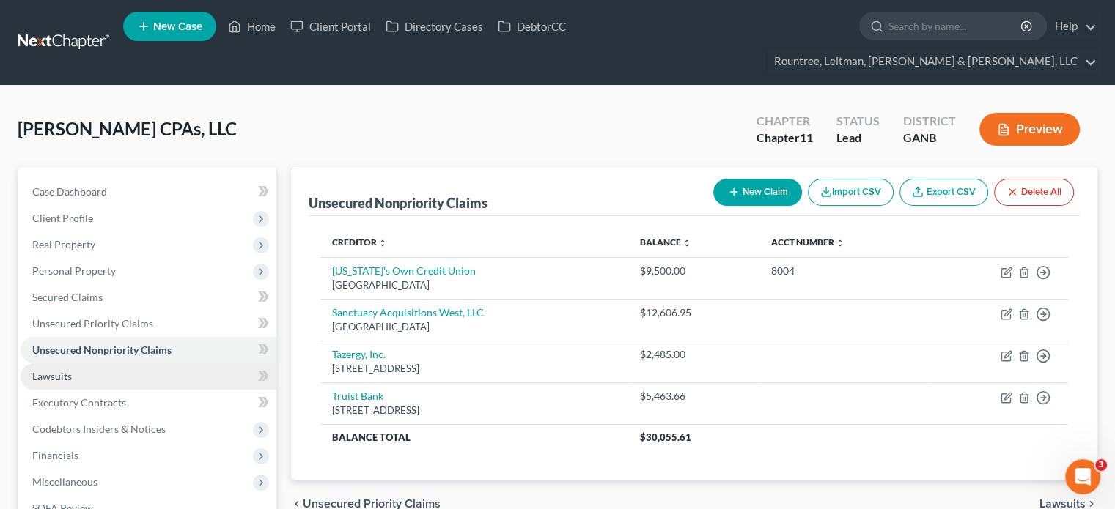
click at [70, 363] on link "Lawsuits" at bounding box center [149, 376] width 256 height 26
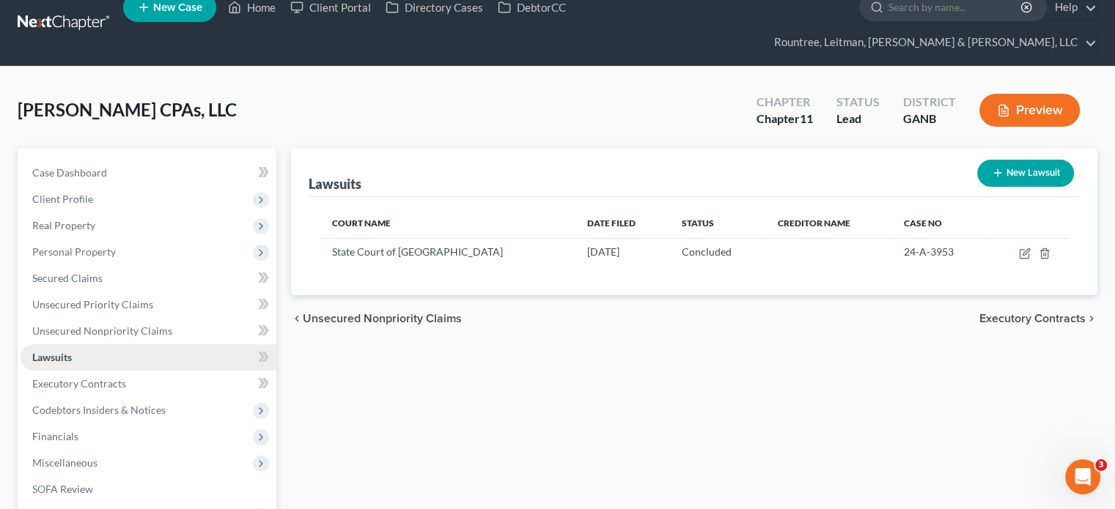
scroll to position [16, 0]
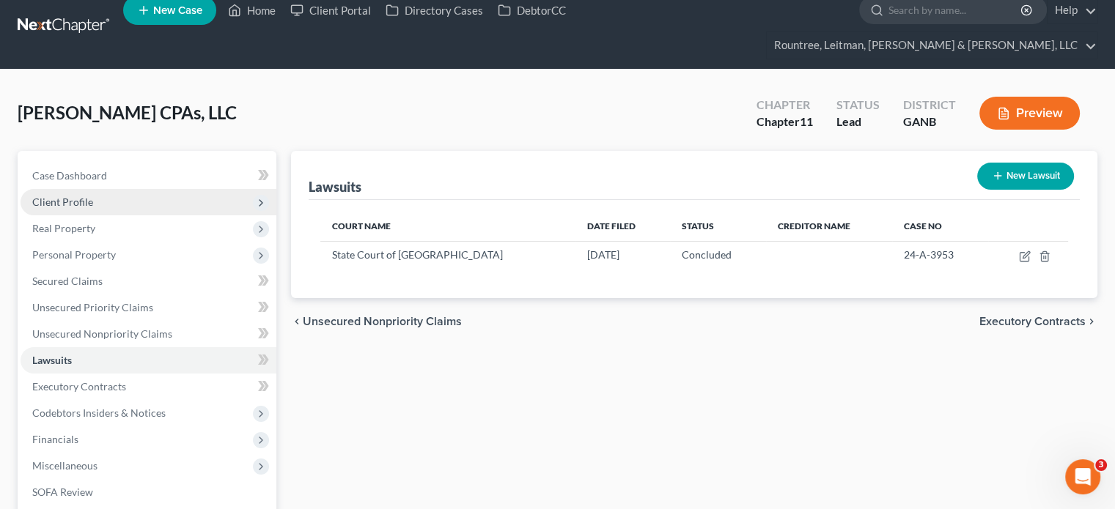
click at [75, 196] on span "Client Profile" at bounding box center [62, 202] width 61 height 12
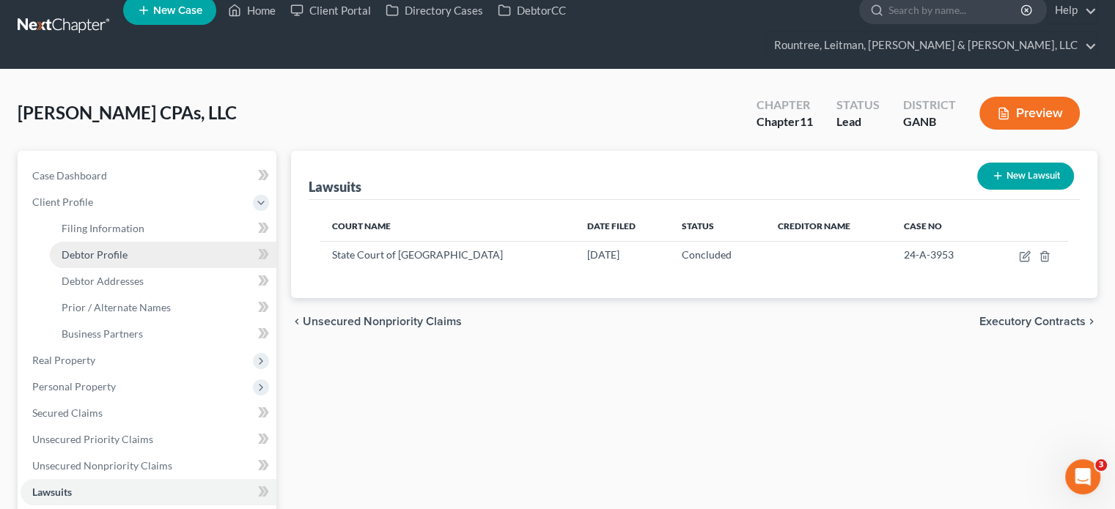
click at [111, 248] on span "Debtor Profile" at bounding box center [95, 254] width 66 height 12
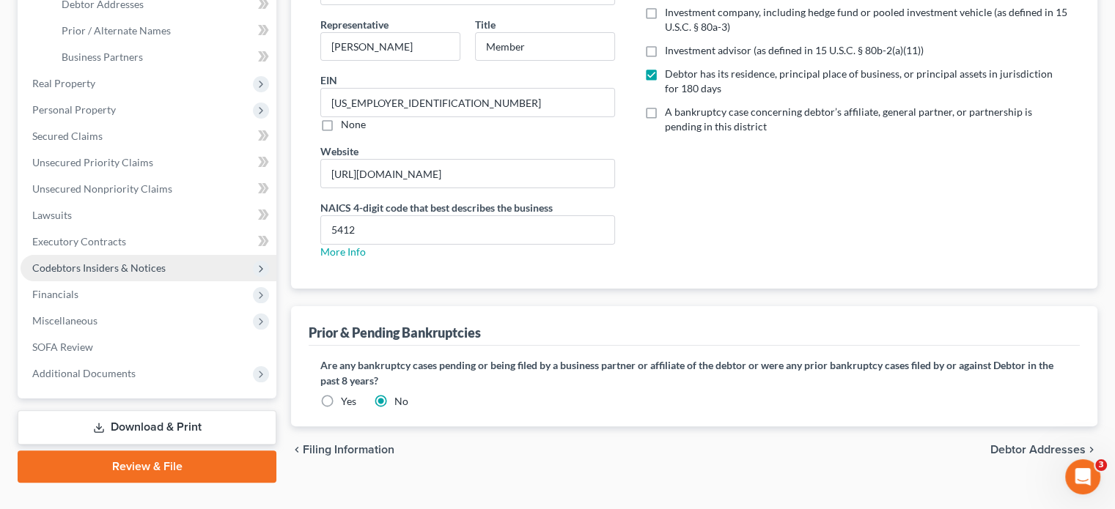
scroll to position [220, 0]
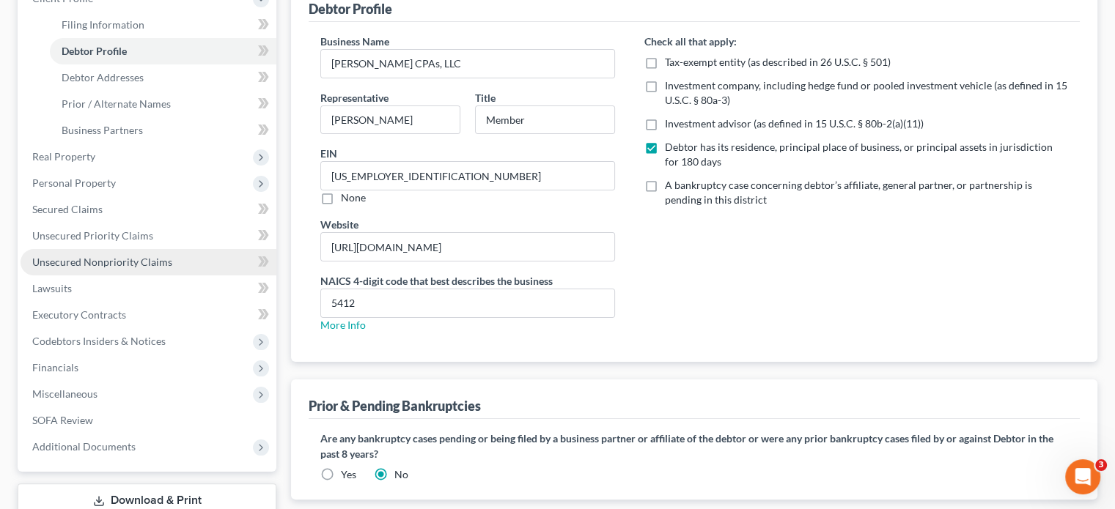
click at [89, 256] on span "Unsecured Nonpriority Claims" at bounding box center [102, 262] width 140 height 12
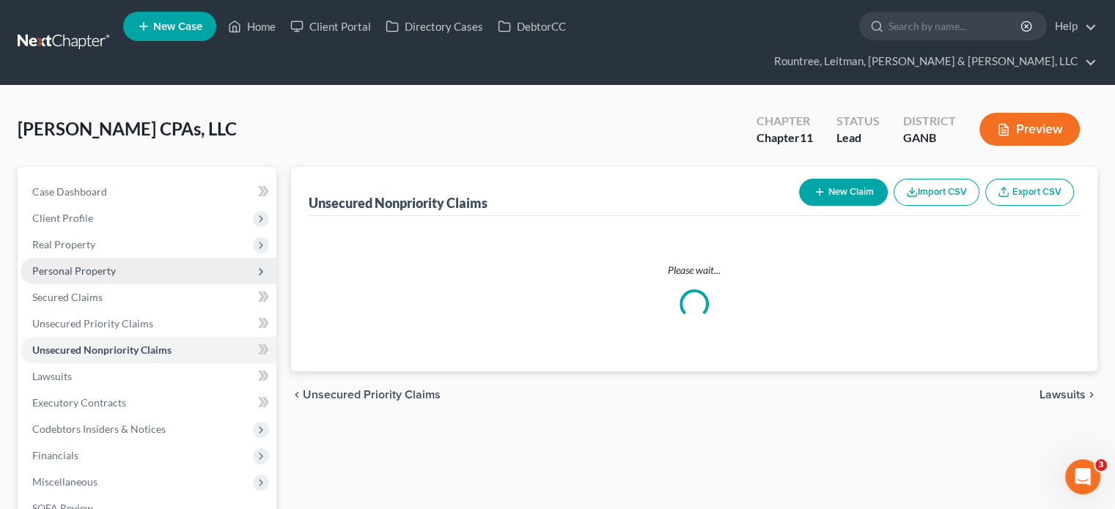
scroll to position [73, 0]
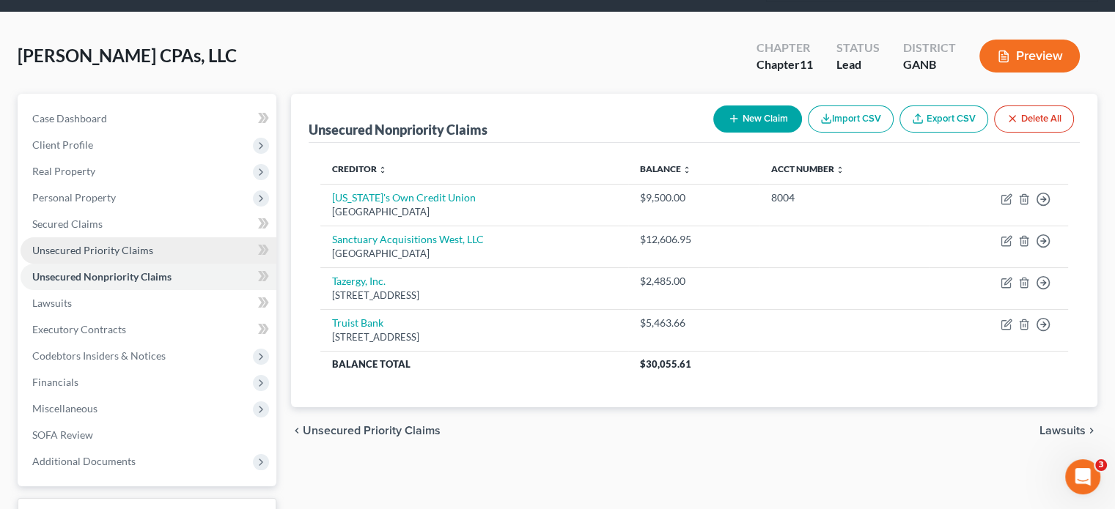
click at [97, 244] on span "Unsecured Priority Claims" at bounding box center [92, 250] width 121 height 12
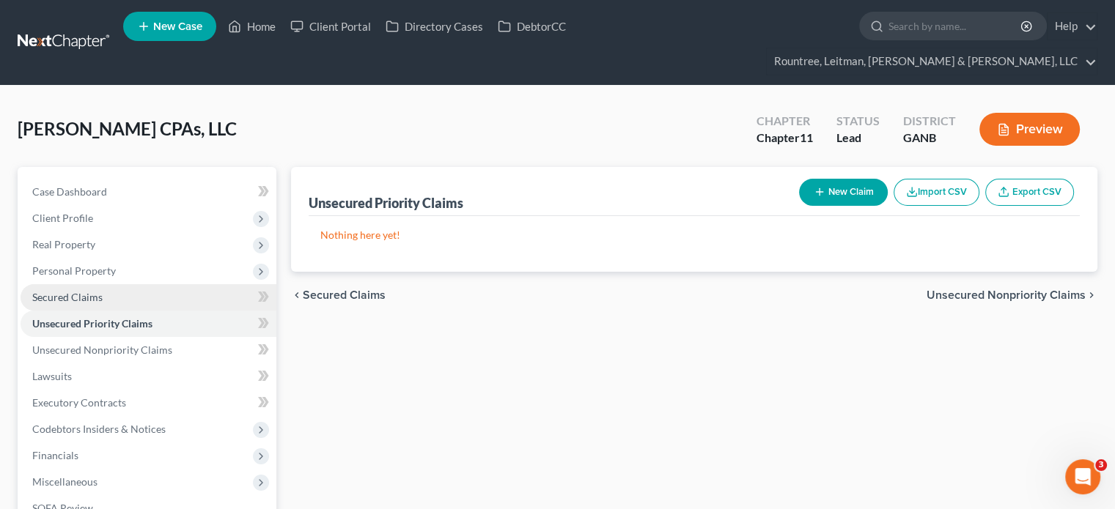
click at [62, 291] on span "Secured Claims" at bounding box center [67, 297] width 70 height 12
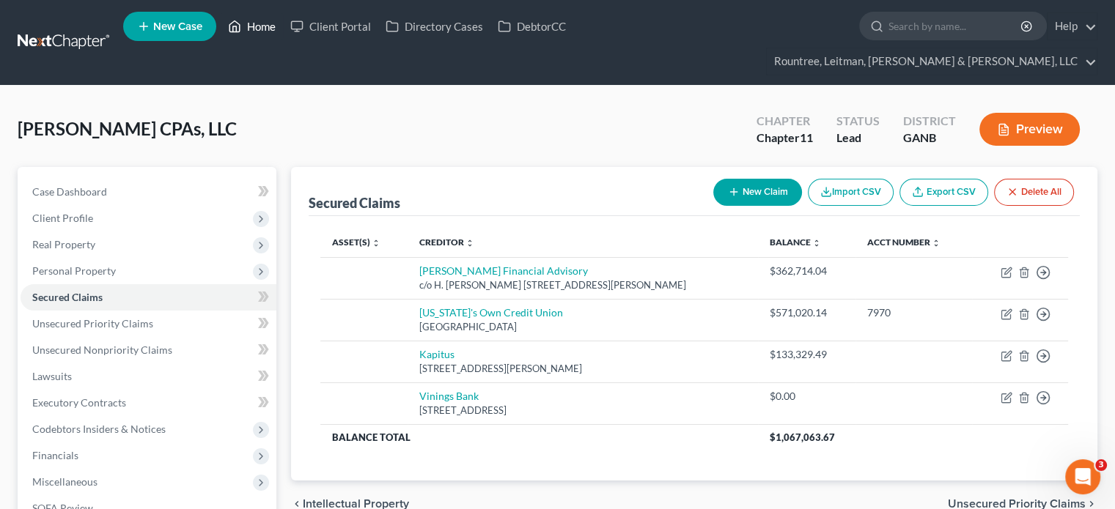
click at [263, 29] on link "Home" at bounding box center [252, 26] width 62 height 26
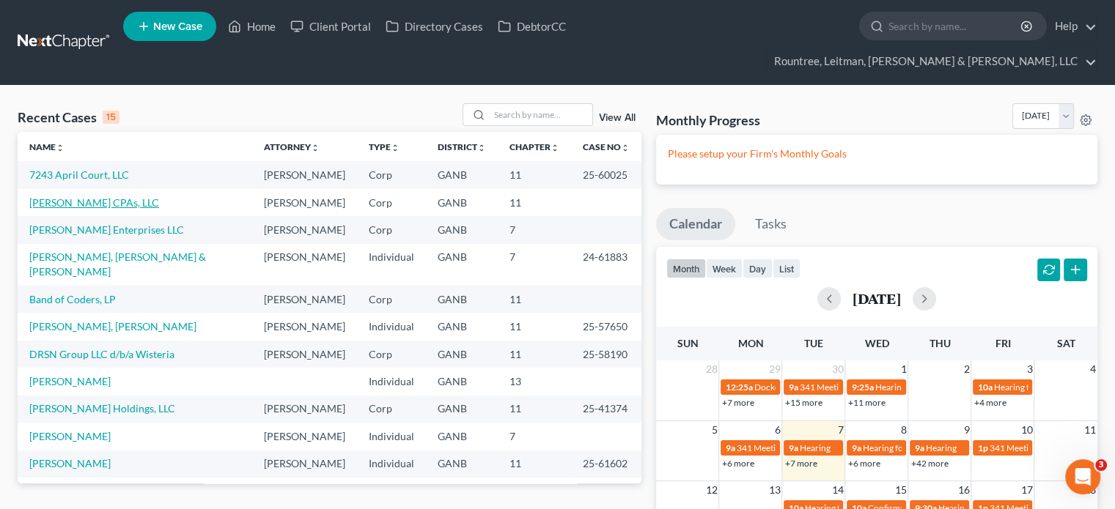
click at [83, 196] on link "[PERSON_NAME] CPAs, LLC" at bounding box center [94, 202] width 130 height 12
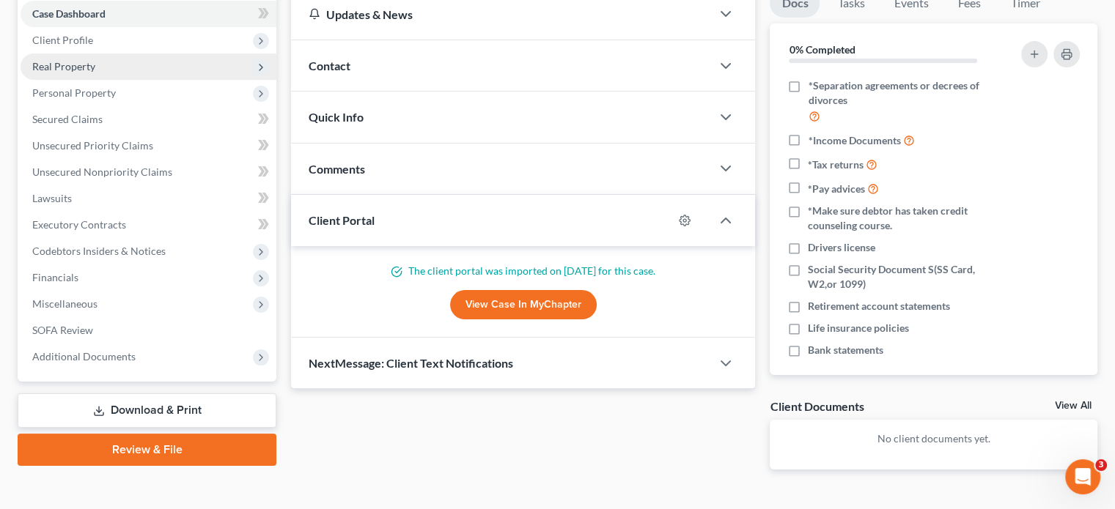
scroll to position [191, 0]
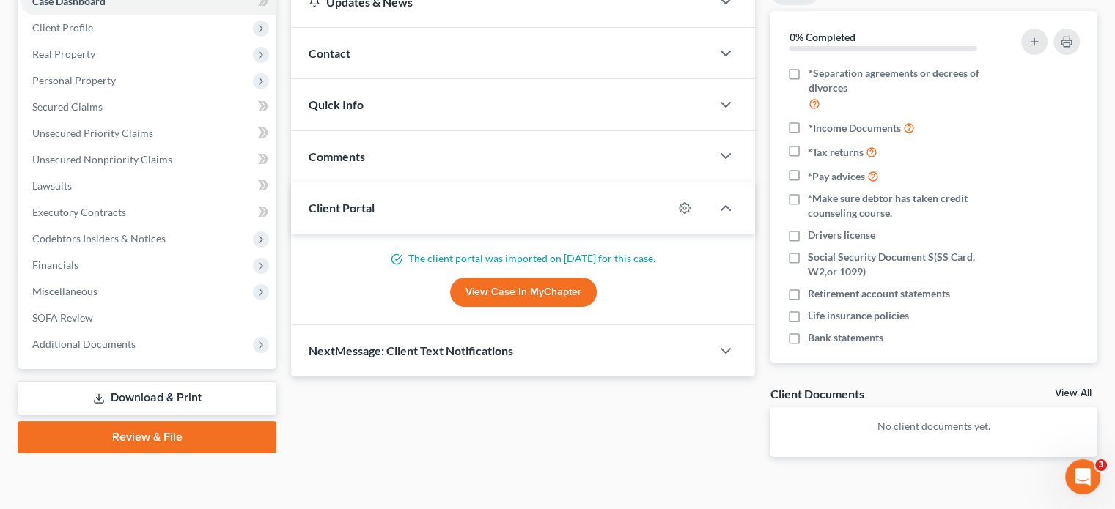
click at [170, 381] on link "Download & Print" at bounding box center [147, 398] width 259 height 34
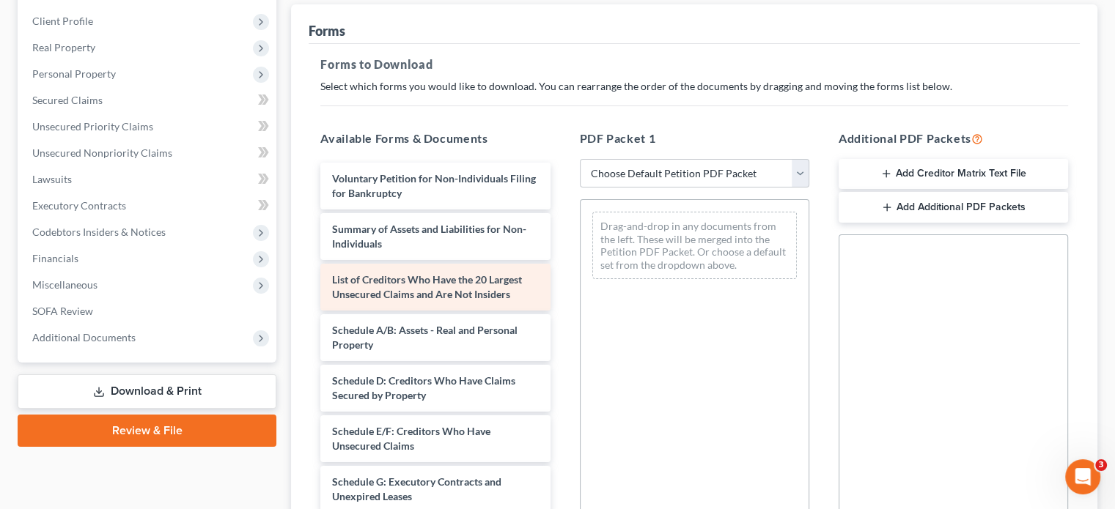
scroll to position [220, 0]
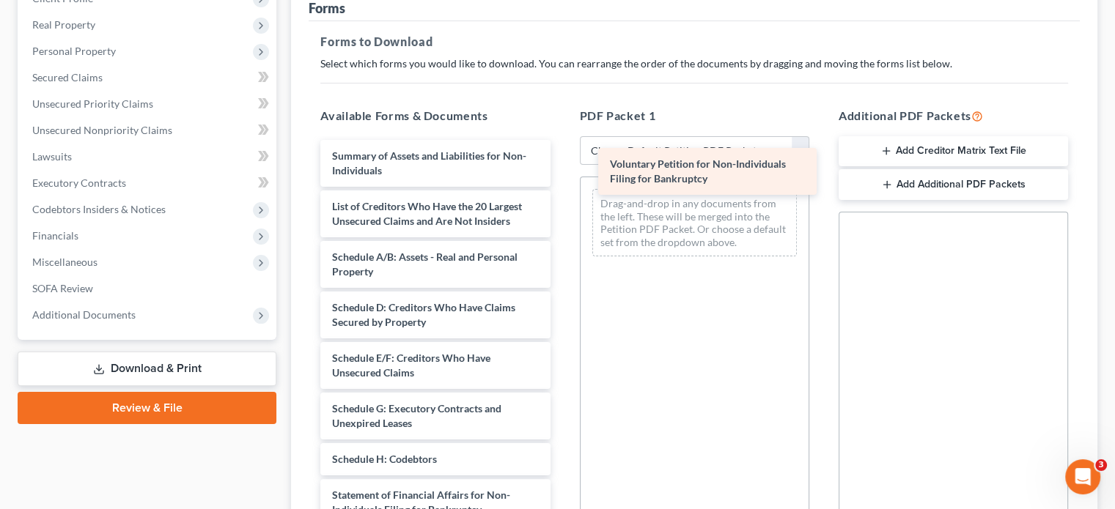
drag, startPoint x: 448, startPoint y: 131, endPoint x: 724, endPoint y: 168, distance: 278.7
click at [561, 168] on div "Voluntary Petition for Non-Individuals Filing for Bankruptcy Voluntary Petition…" at bounding box center [434, 430] width 253 height 580
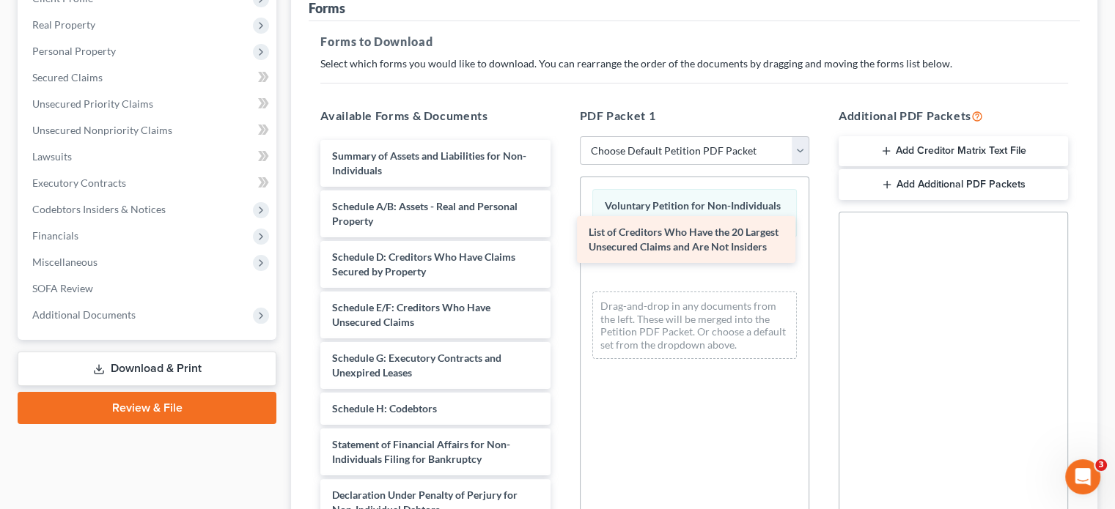
drag, startPoint x: 473, startPoint y: 188, endPoint x: 725, endPoint y: 240, distance: 256.5
click at [561, 240] on div "List of Creditors Who Have the 20 Largest Unsecured Claims and Are Not Insiders…" at bounding box center [434, 405] width 253 height 530
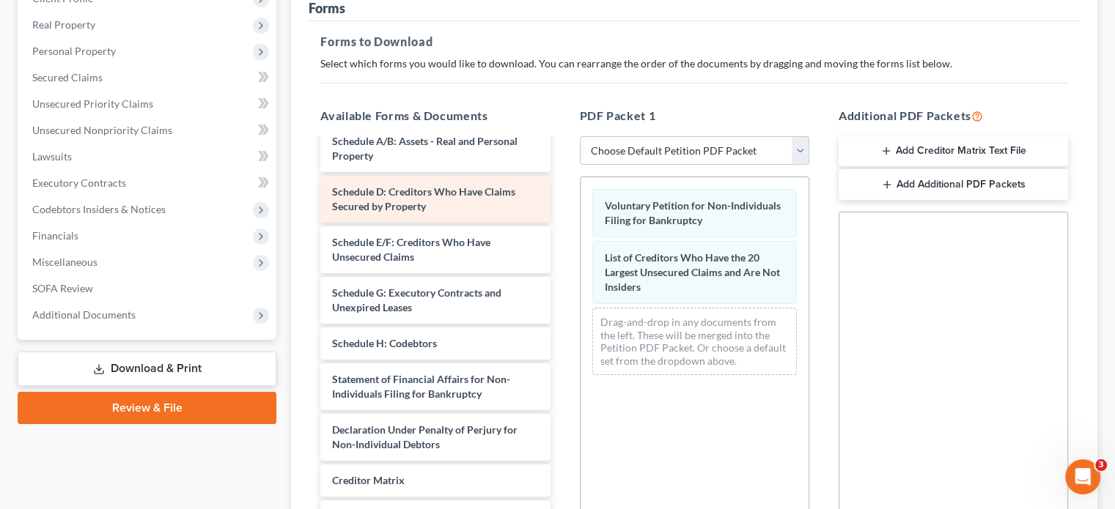
scroll to position [133, 0]
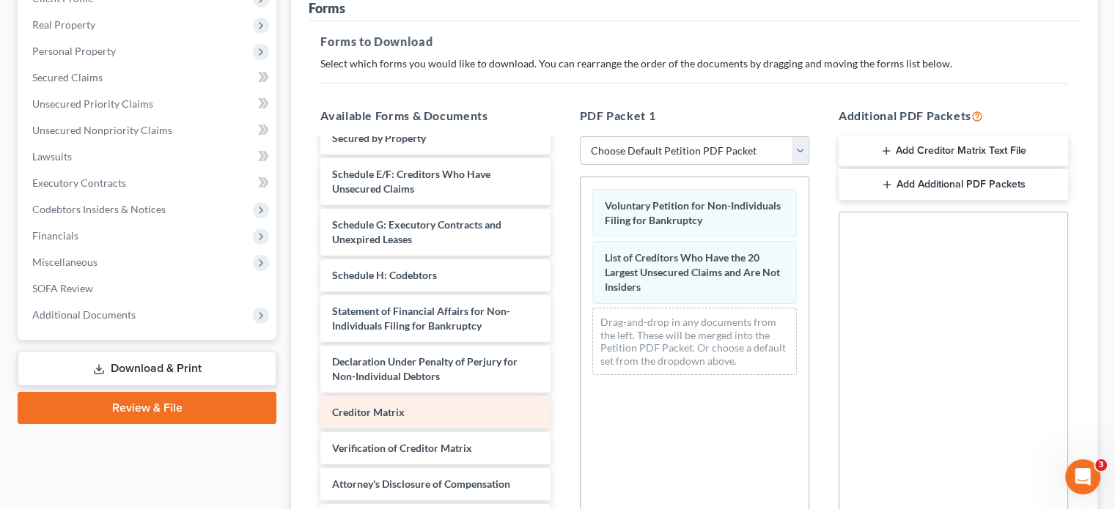
click at [425, 396] on div "Creditor Matrix" at bounding box center [434, 412] width 229 height 32
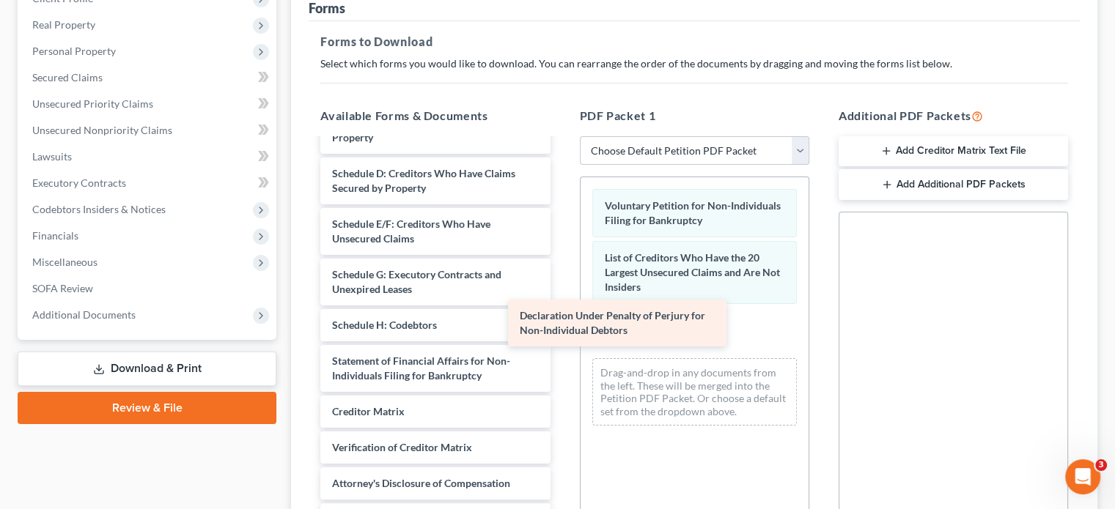
scroll to position [83, 0]
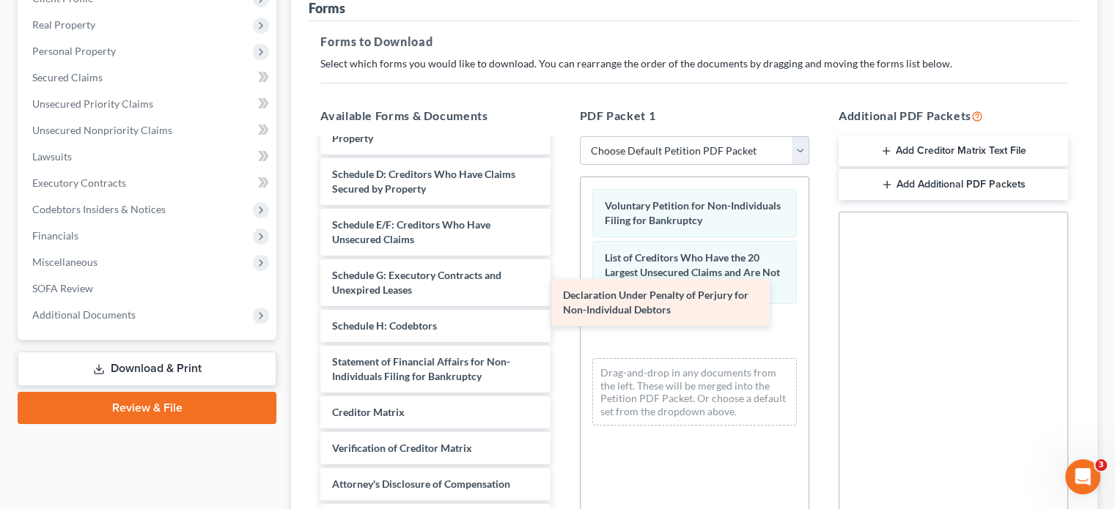
drag, startPoint x: 425, startPoint y: 343, endPoint x: 656, endPoint y: 304, distance: 234.1
click at [561, 304] on div "Declaration Under Penalty of Perjury for Non-Individual Debtors Summary of Asse…" at bounding box center [434, 296] width 253 height 479
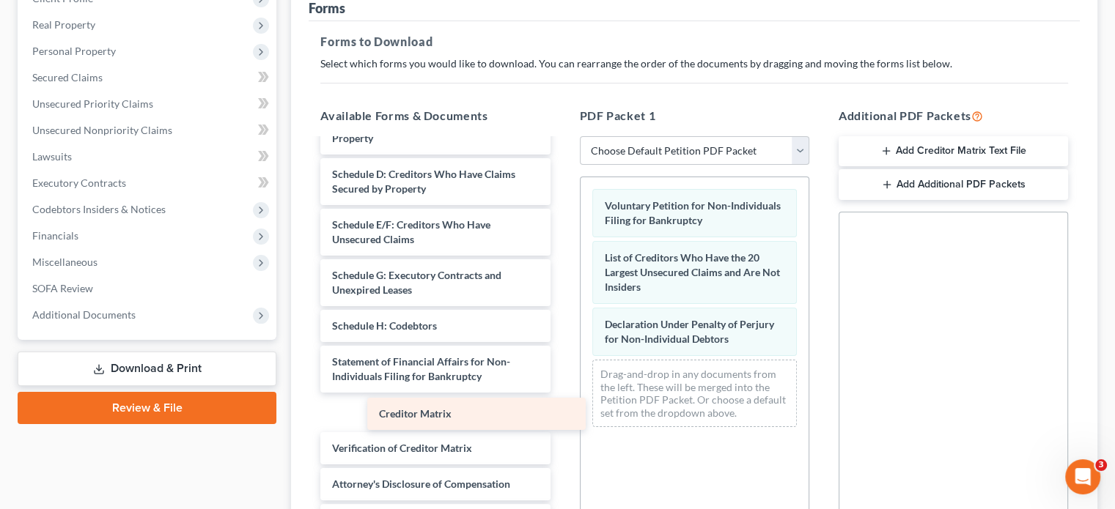
scroll to position [47, 0]
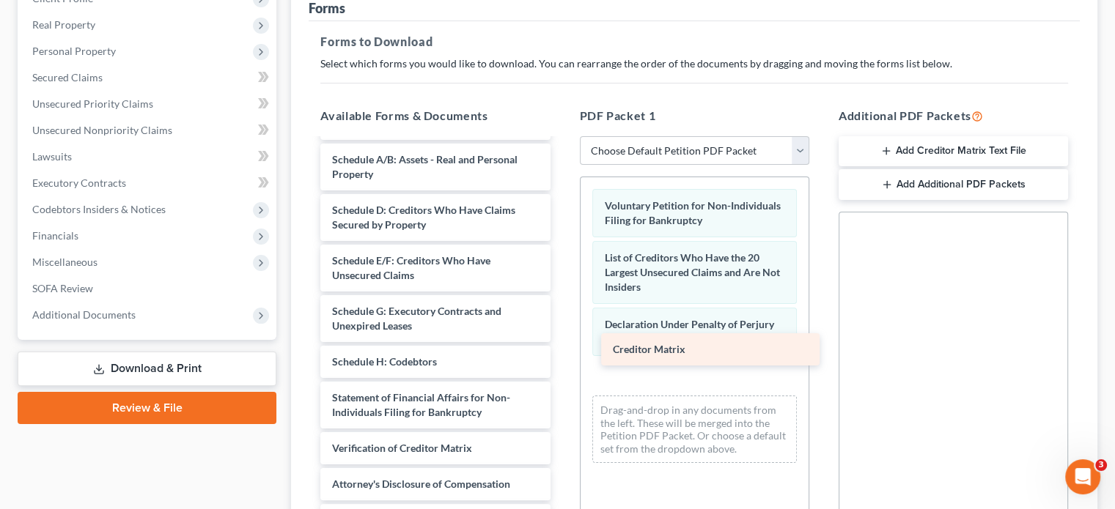
drag, startPoint x: 350, startPoint y: 372, endPoint x: 608, endPoint y: 336, distance: 260.5
click at [561, 335] on div "Creditor Matrix Summary of Assets and Liabilities for Non-Individuals Schedule …" at bounding box center [434, 314] width 253 height 443
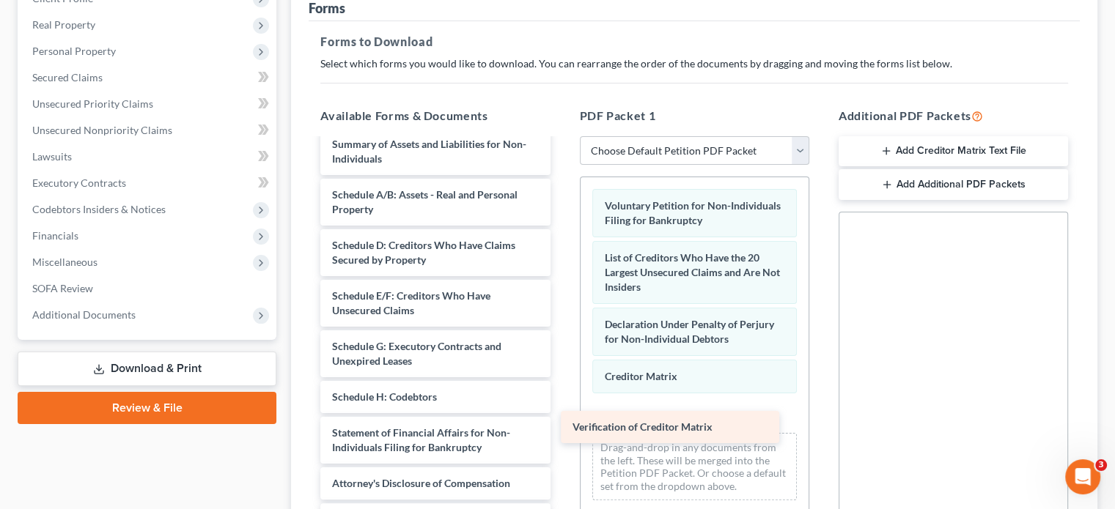
scroll to position [12, 0]
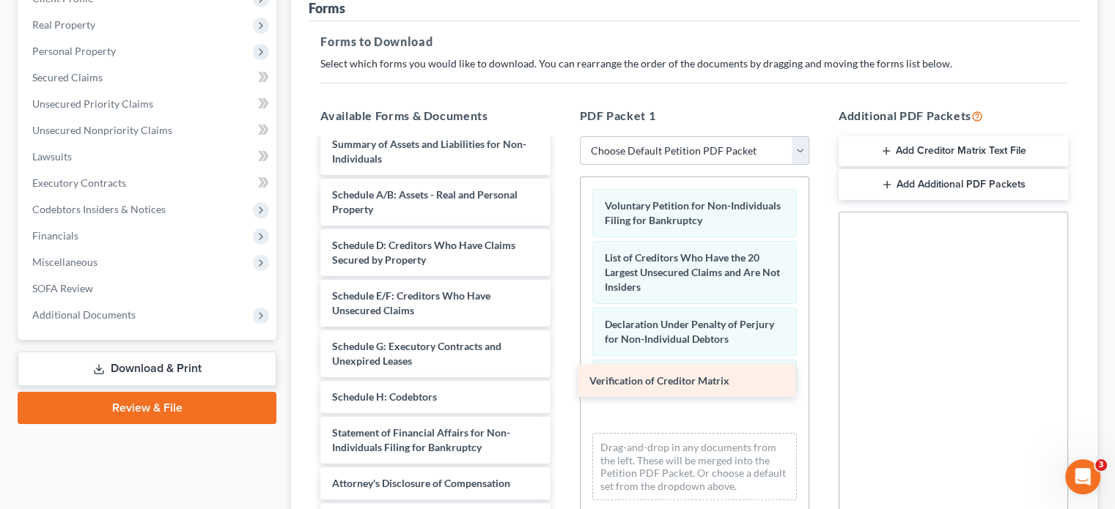
drag, startPoint x: 439, startPoint y: 418, endPoint x: 696, endPoint y: 379, distance: 260.2
click at [561, 379] on div "Verification of Creditor Matrix Summary of Assets and Liabilities for Non-Indiv…" at bounding box center [434, 331] width 253 height 407
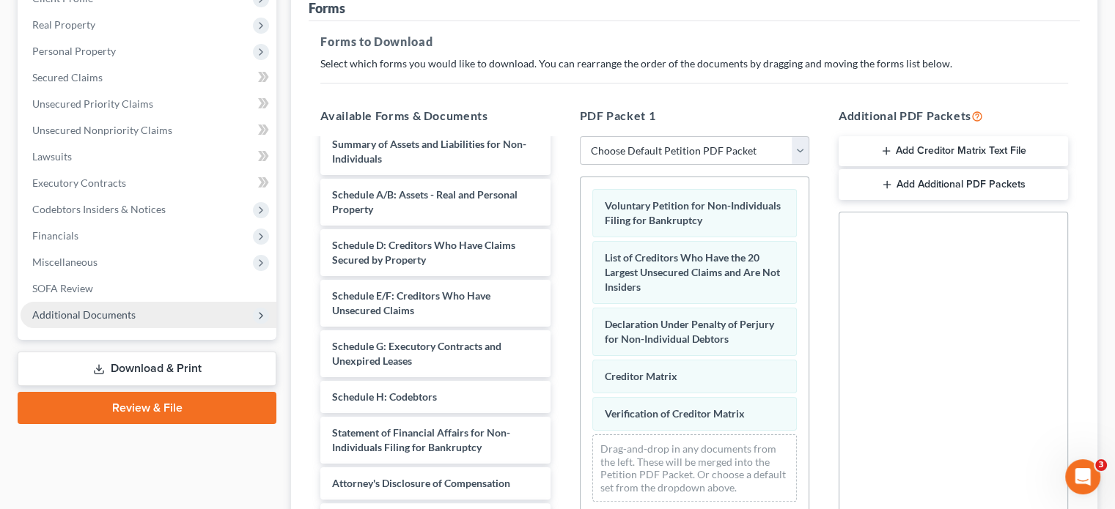
click at [128, 308] on span "Additional Documents" at bounding box center [83, 314] width 103 height 12
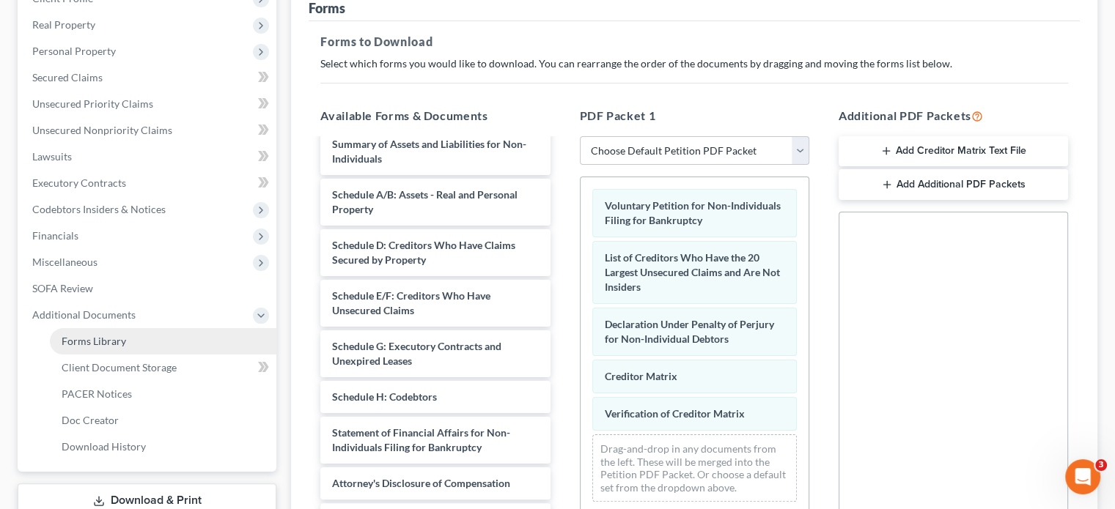
click at [111, 335] on span "Forms Library" at bounding box center [94, 341] width 64 height 12
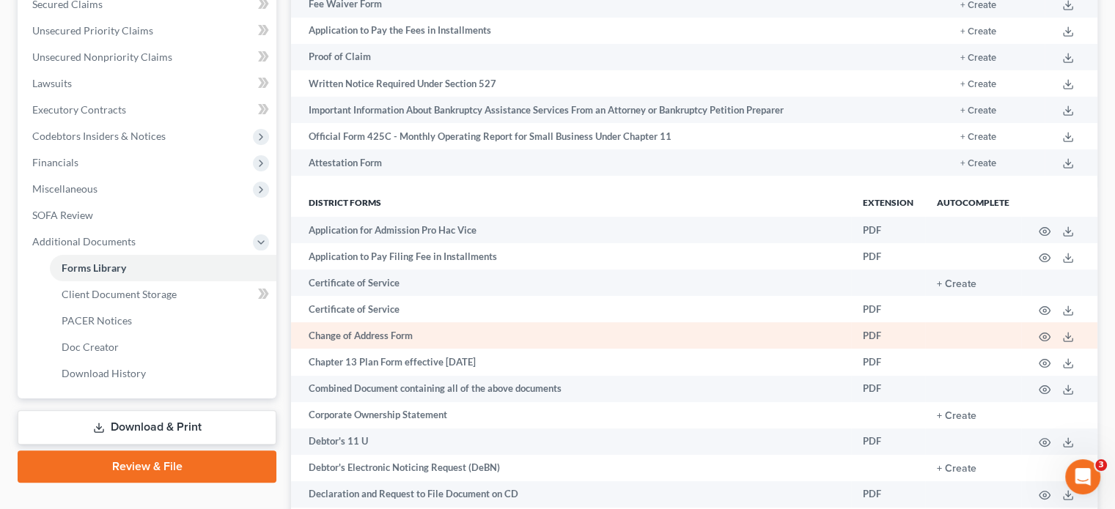
scroll to position [366, 0]
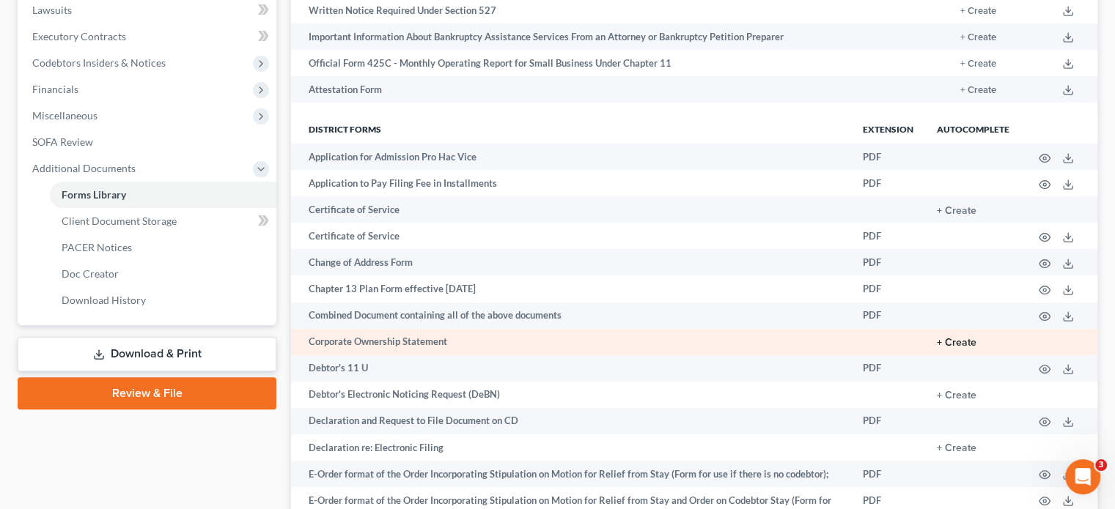
click at [953, 338] on button "+ Create" at bounding box center [956, 343] width 40 height 10
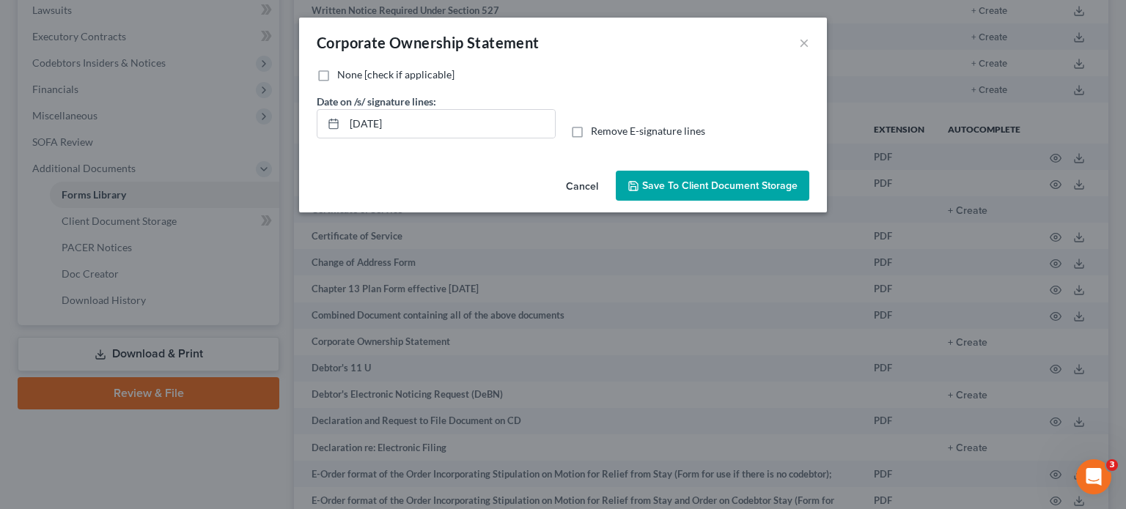
click at [337, 72] on label "None [check if applicable]" at bounding box center [395, 74] width 117 height 15
click at [343, 72] on input "None [check if applicable]" at bounding box center [348, 72] width 10 height 10
checkbox input "true"
click at [715, 183] on span "Save to Client Document Storage" at bounding box center [719, 186] width 155 height 12
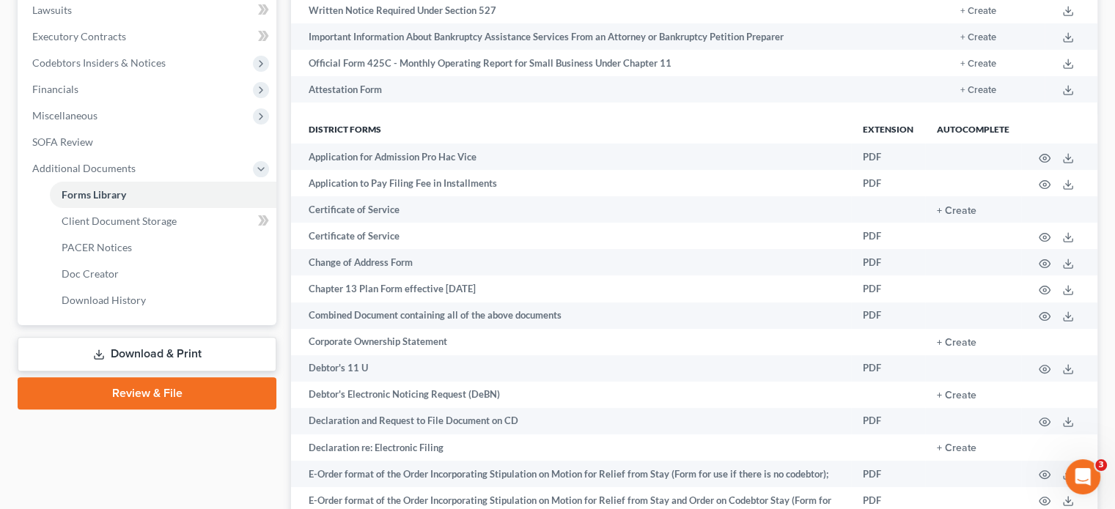
click at [161, 337] on link "Download & Print" at bounding box center [147, 354] width 259 height 34
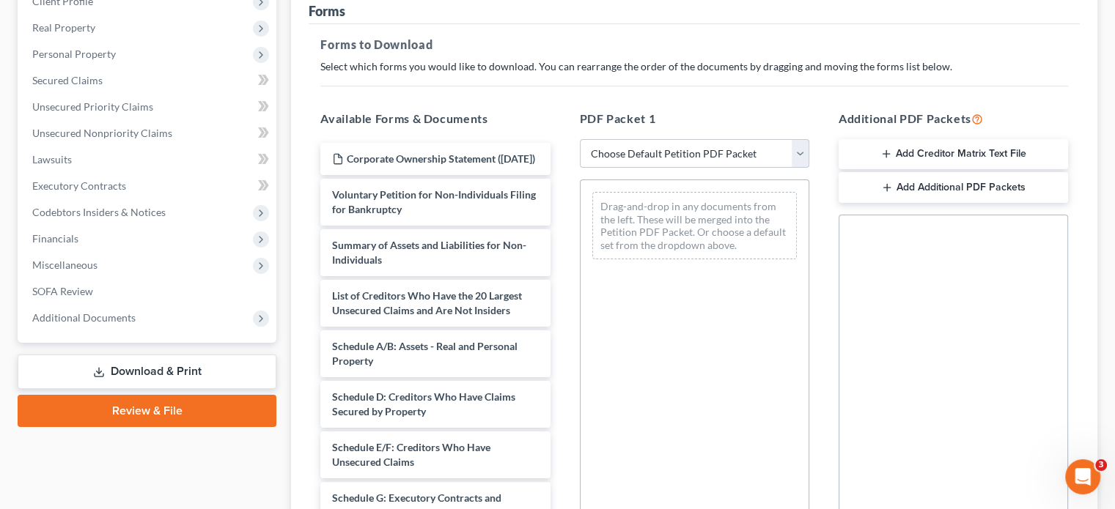
scroll to position [220, 0]
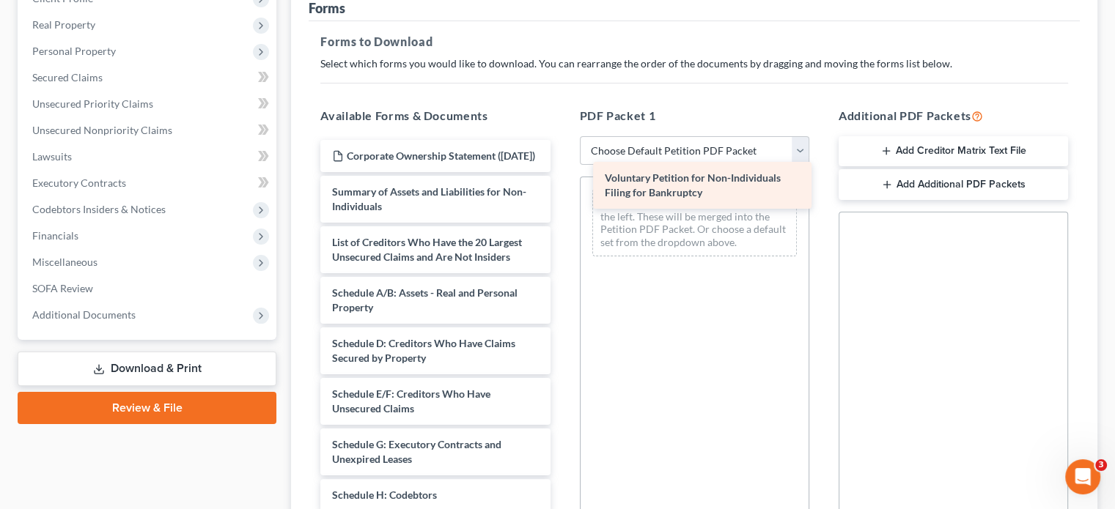
drag, startPoint x: 410, startPoint y: 181, endPoint x: 676, endPoint y: 176, distance: 265.3
click at [561, 176] on div "Voluntary Petition for Non-Individuals Filing for Bankruptcy Corporate Ownershi…" at bounding box center [434, 448] width 253 height 616
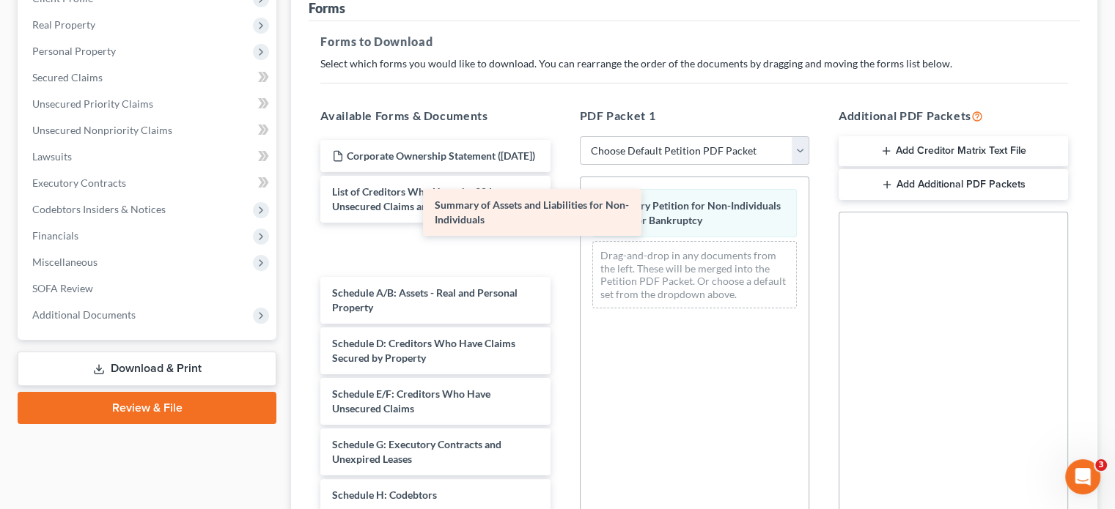
drag, startPoint x: 419, startPoint y: 187, endPoint x: 475, endPoint y: 202, distance: 57.6
click at [498, 202] on div "Summary of Assets and Liabilities for Non-Individuals Corporate Ownership State…" at bounding box center [434, 448] width 253 height 616
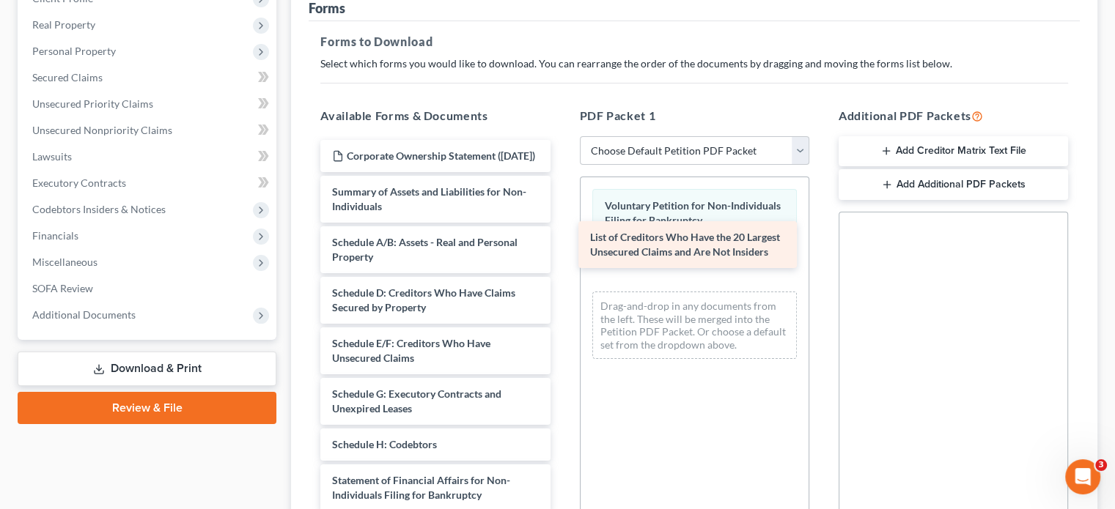
drag, startPoint x: 443, startPoint y: 188, endPoint x: 709, endPoint y: 243, distance: 271.6
click at [561, 243] on div "List of Creditors Who Have the 20 Largest Unsecured Claims and Are Not Insiders…" at bounding box center [434, 423] width 253 height 566
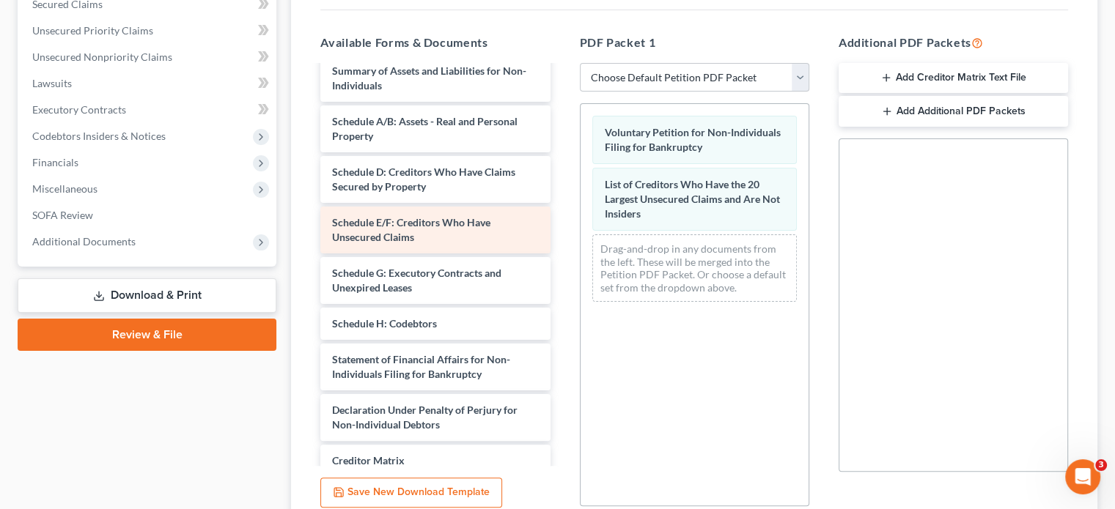
scroll to position [73, 0]
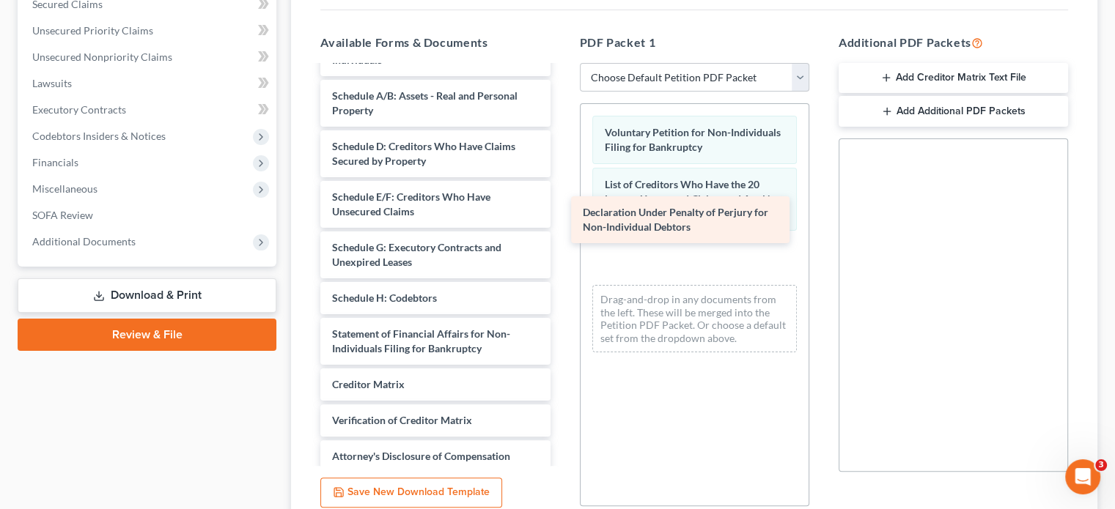
drag, startPoint x: 429, startPoint y: 372, endPoint x: 683, endPoint y: 218, distance: 297.2
click at [561, 213] on div "Declaration Under Penalty of Perjury for Non-Individual Debtors Corporate Owner…" at bounding box center [434, 250] width 253 height 515
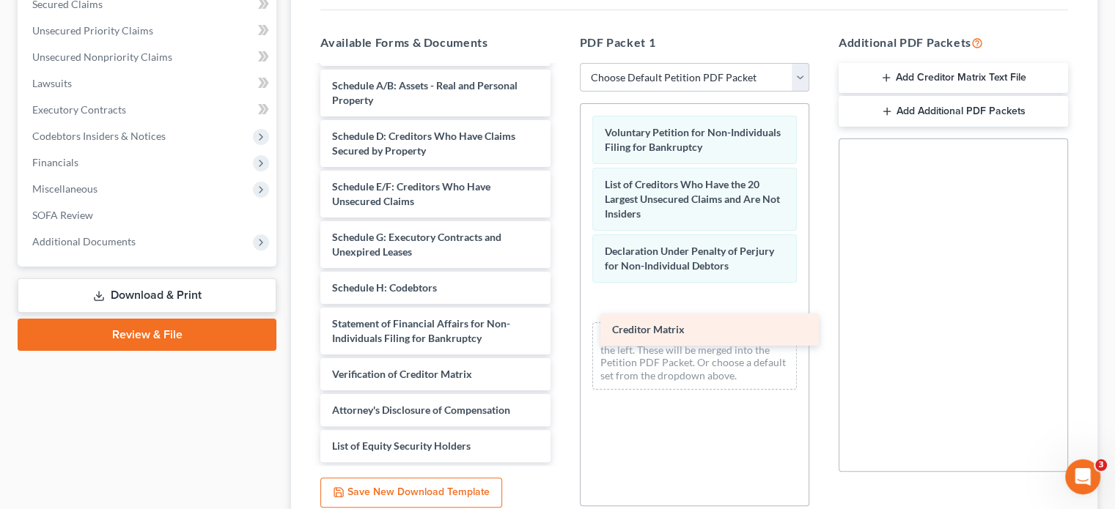
scroll to position [97, 0]
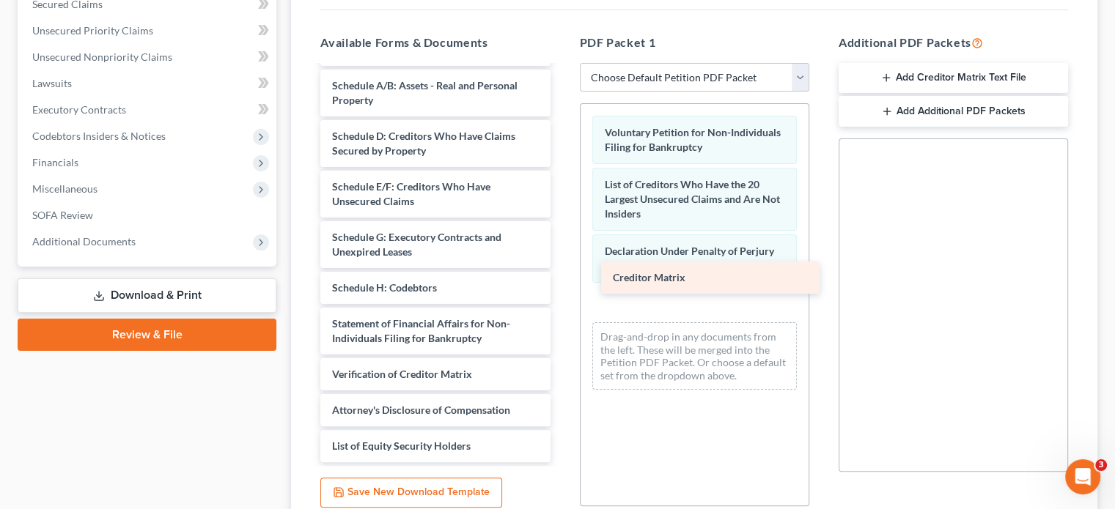
drag, startPoint x: 467, startPoint y: 311, endPoint x: 729, endPoint y: 274, distance: 264.9
click at [561, 273] on div "Creditor Matrix Corporate Ownership Statement ([DATE]) Summary of Assets and Li…" at bounding box center [434, 222] width 253 height 479
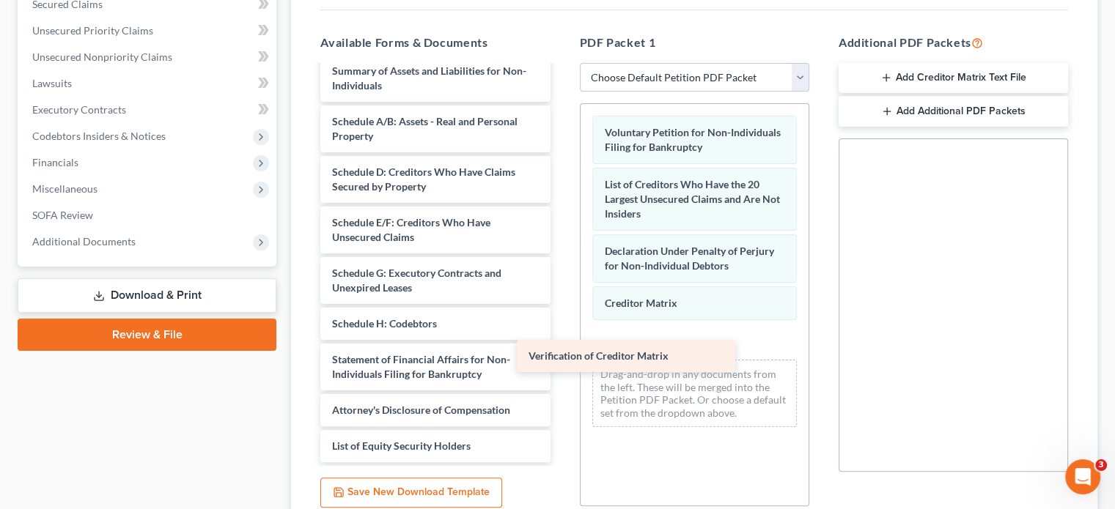
scroll to position [62, 0]
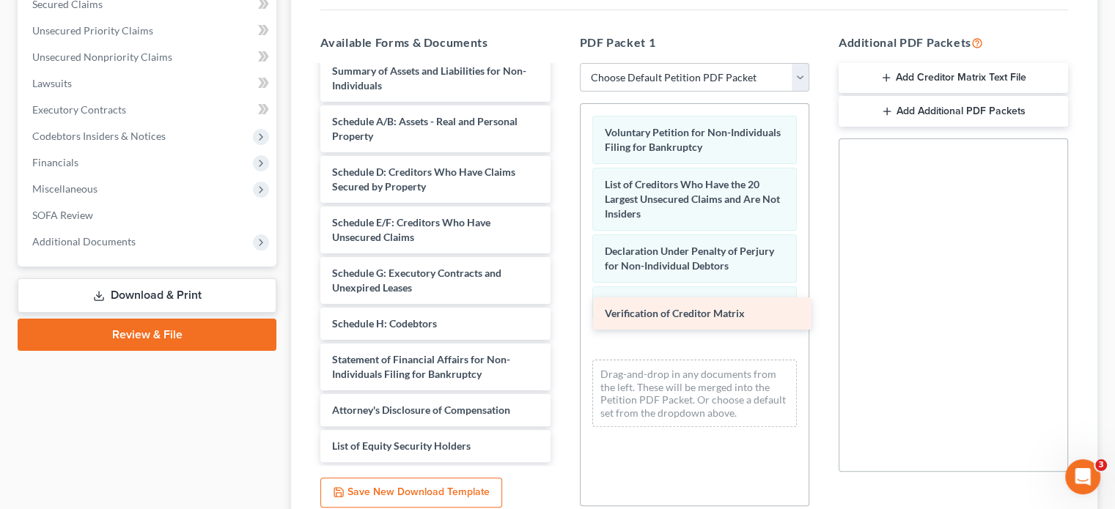
drag, startPoint x: 416, startPoint y: 344, endPoint x: 689, endPoint y: 309, distance: 274.8
click at [561, 309] on div "Verification of Creditor Matrix Corporate Ownership Statement ([DATE]) Summary …" at bounding box center [434, 240] width 253 height 443
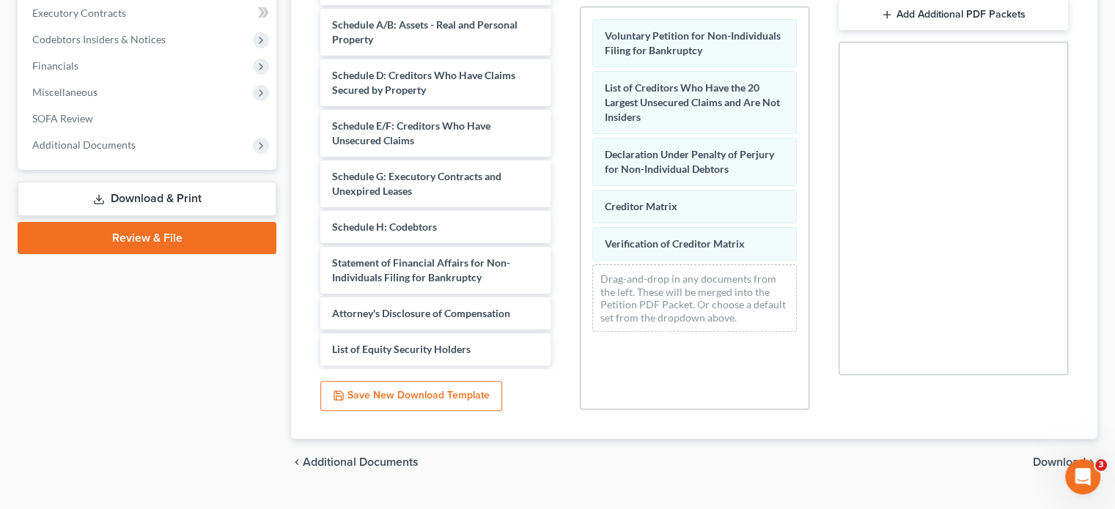
scroll to position [394, 0]
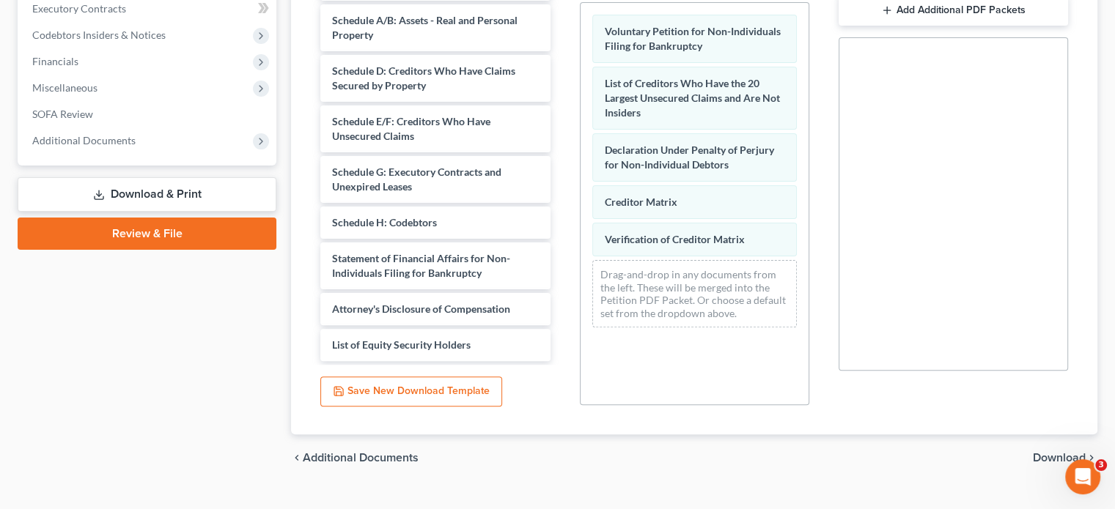
click at [1067, 452] on span "Download" at bounding box center [1058, 458] width 53 height 12
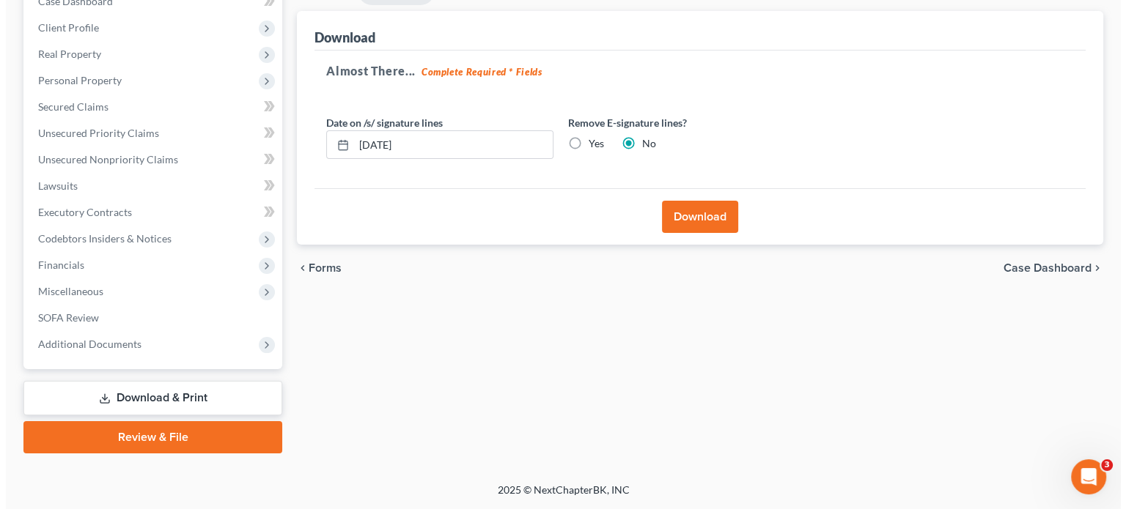
scroll to position [163, 0]
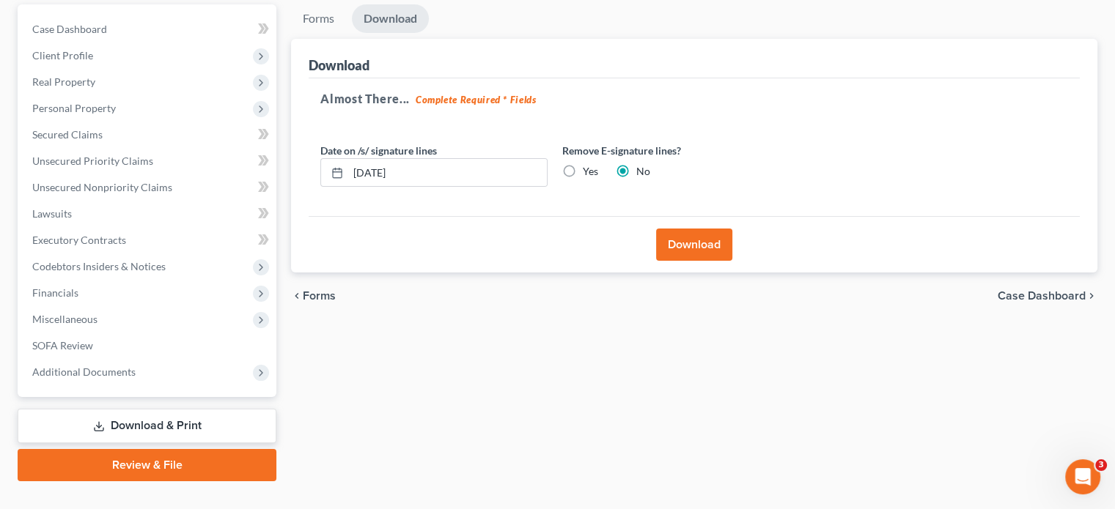
click at [692, 229] on button "Download" at bounding box center [694, 245] width 76 height 32
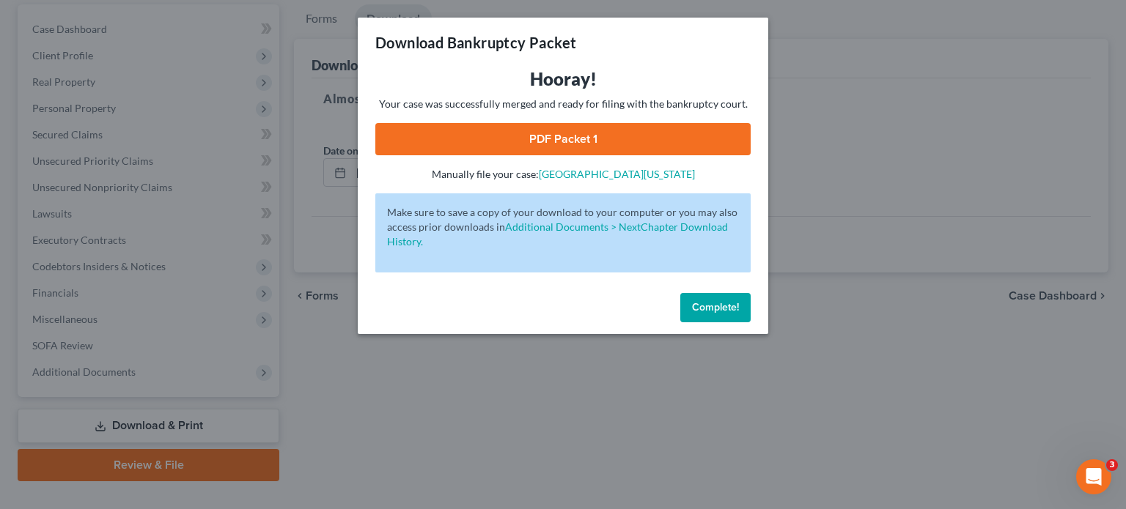
click at [559, 145] on link "PDF Packet 1" at bounding box center [562, 139] width 375 height 32
